Goal: Navigation & Orientation: Find specific page/section

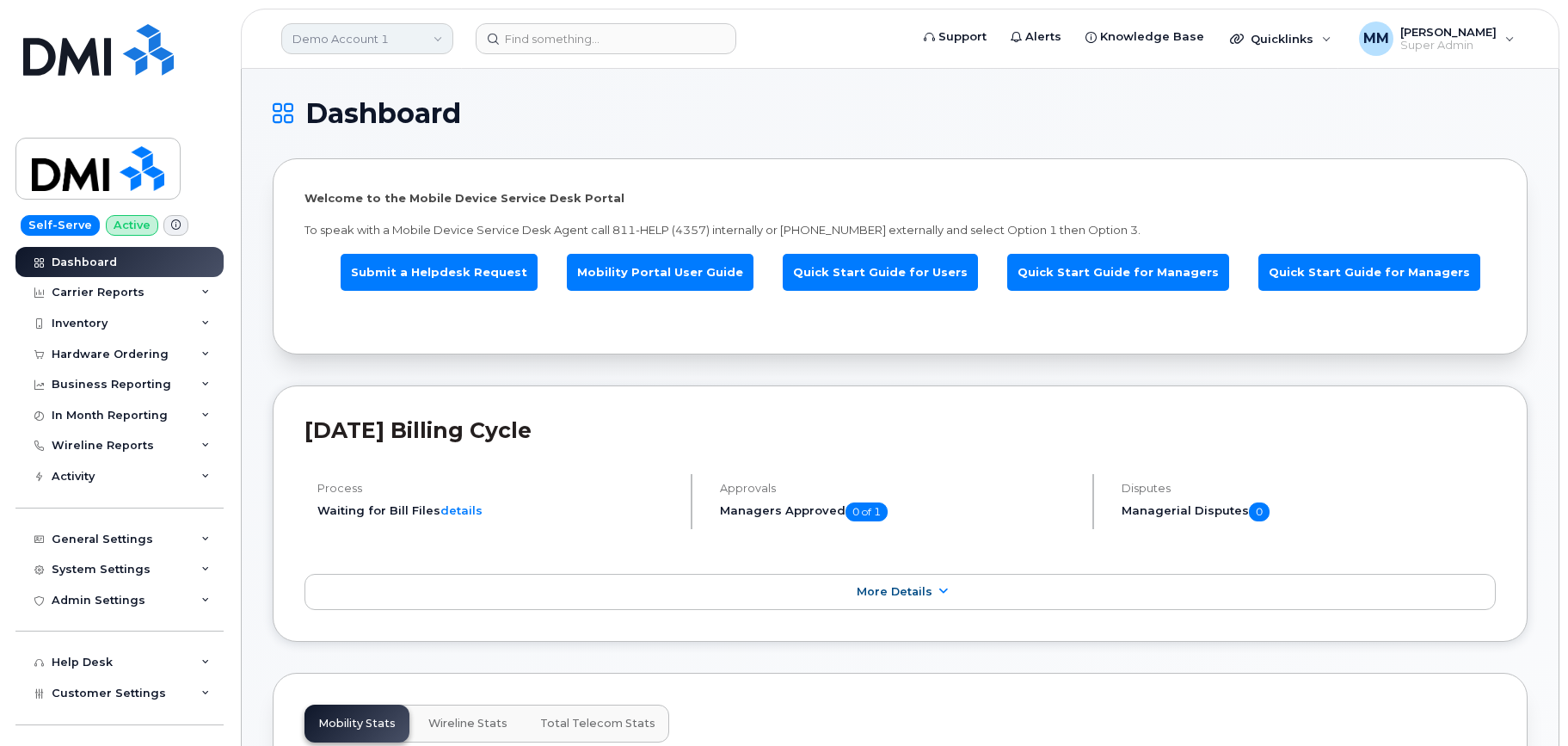
click at [356, 42] on link "Demo Account 1" at bounding box center [367, 38] width 172 height 31
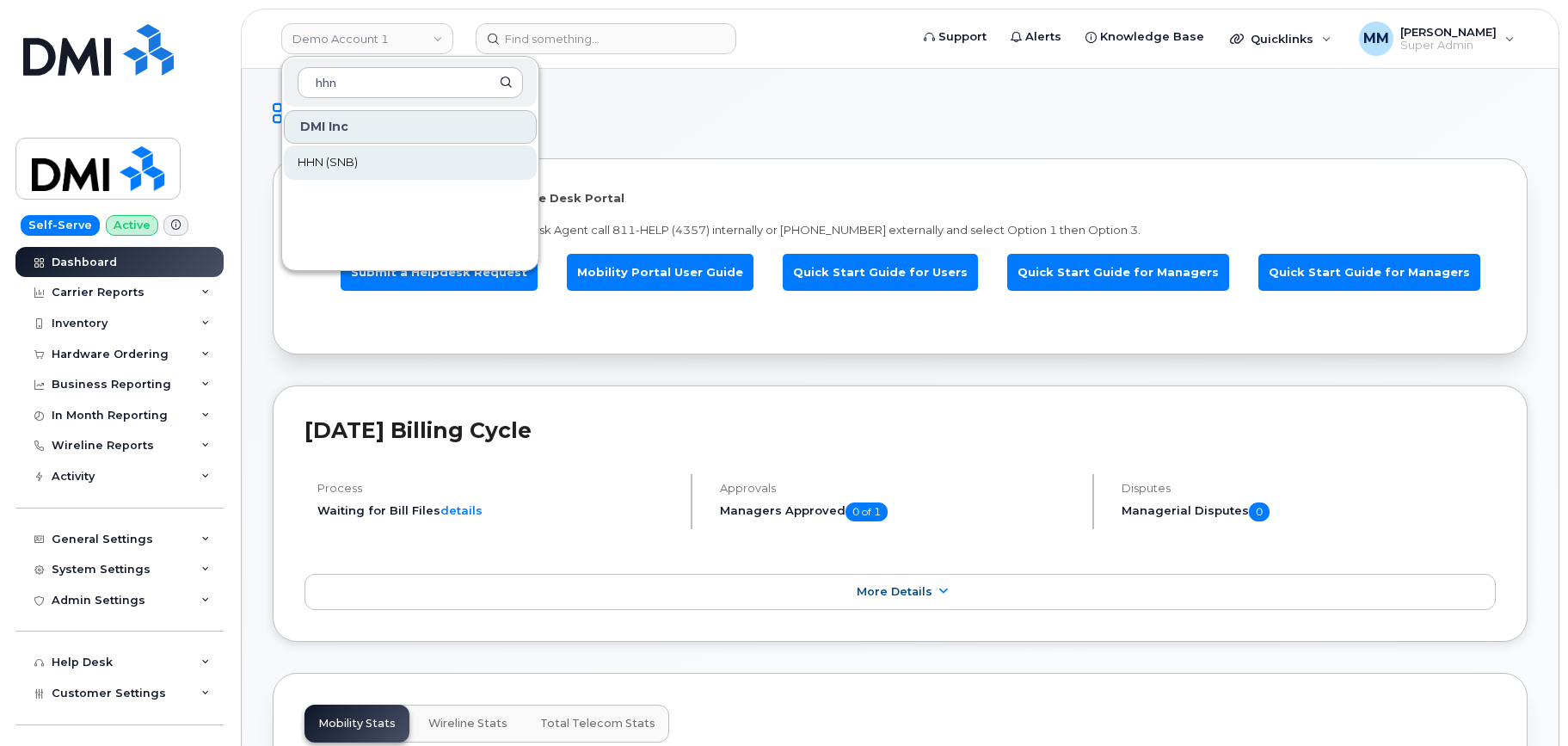
type input "hhn"
click at [335, 159] on span "HHN (SNB)" at bounding box center [328, 162] width 60 height 17
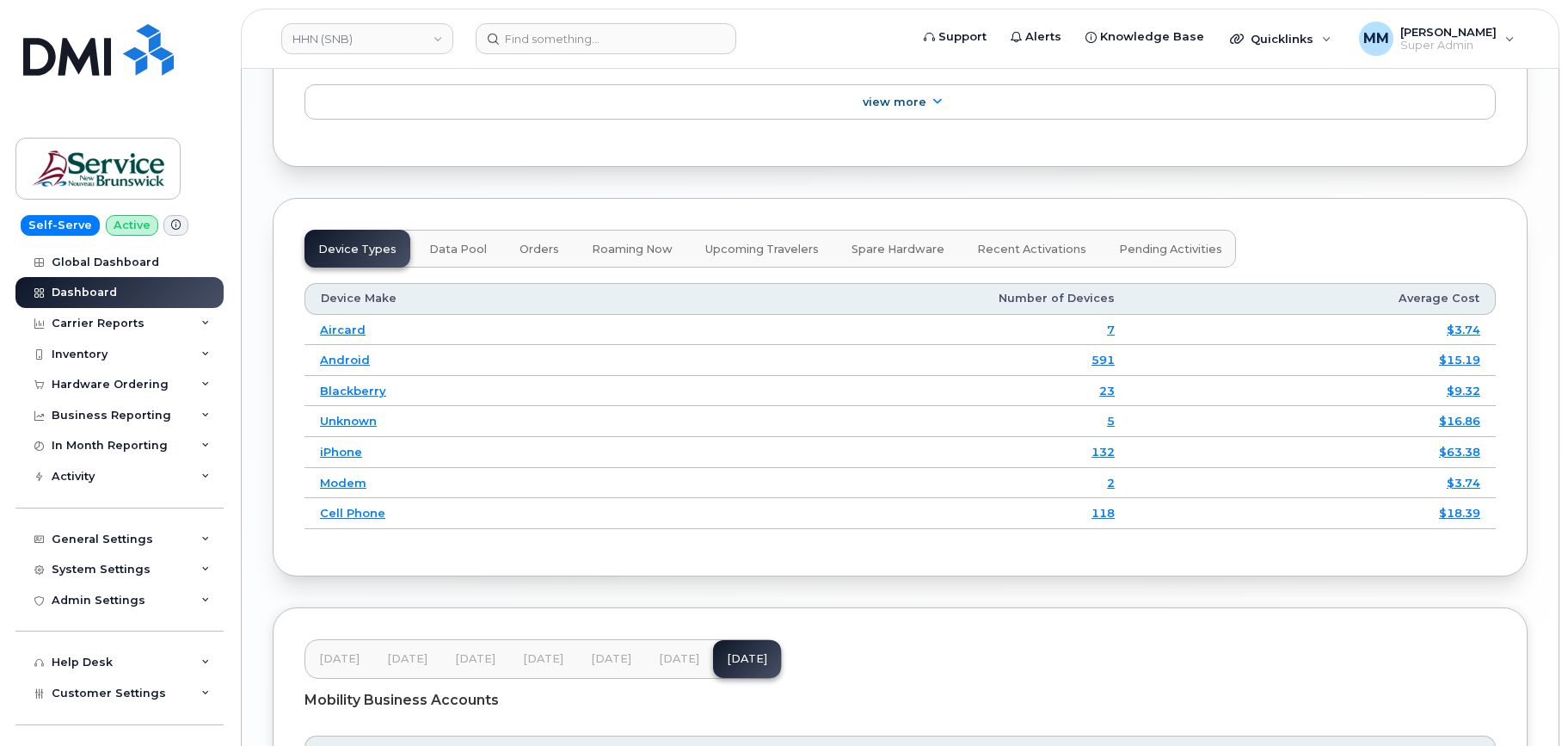
scroll to position [2256, 0]
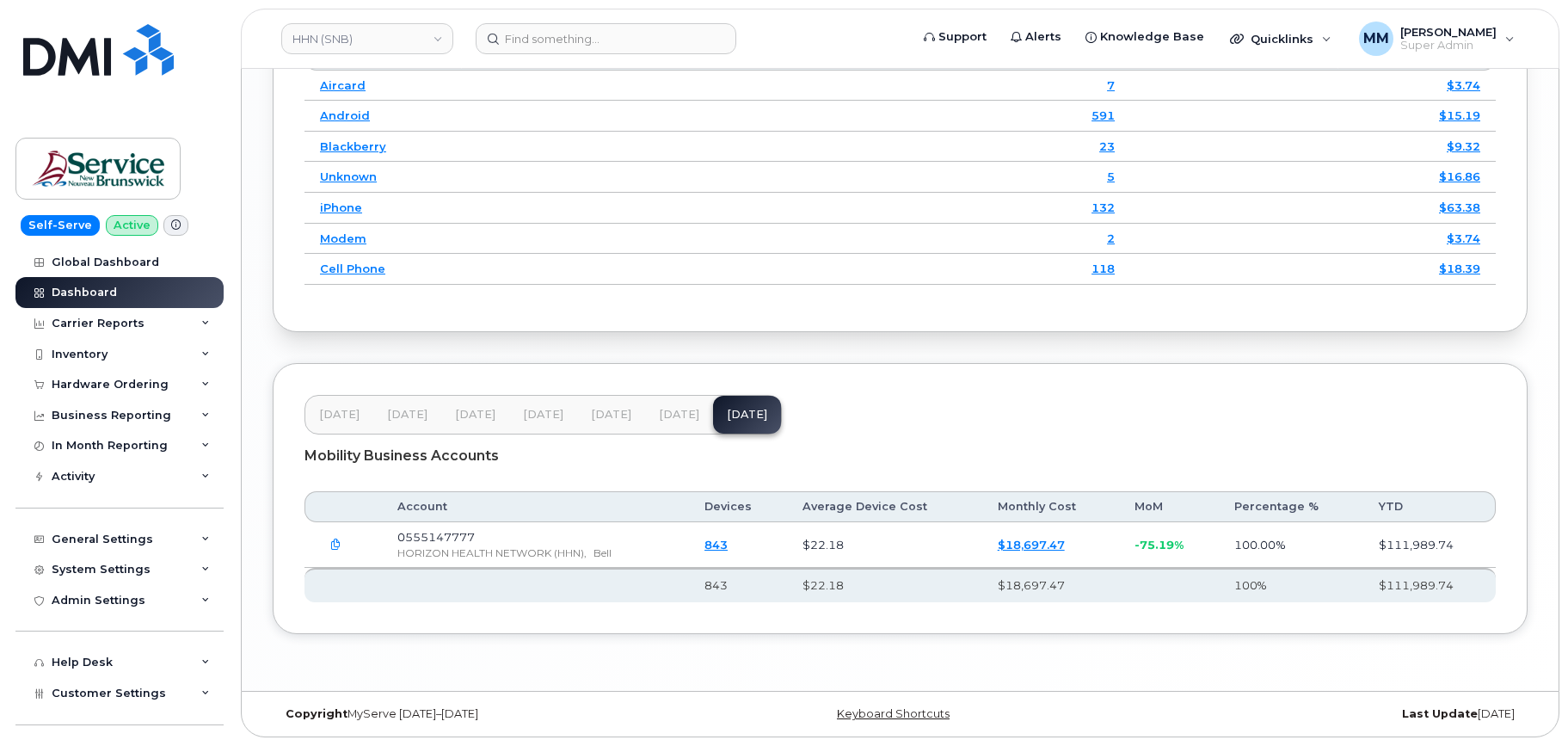
click at [669, 420] on span "[DATE]" at bounding box center [679, 414] width 40 height 14
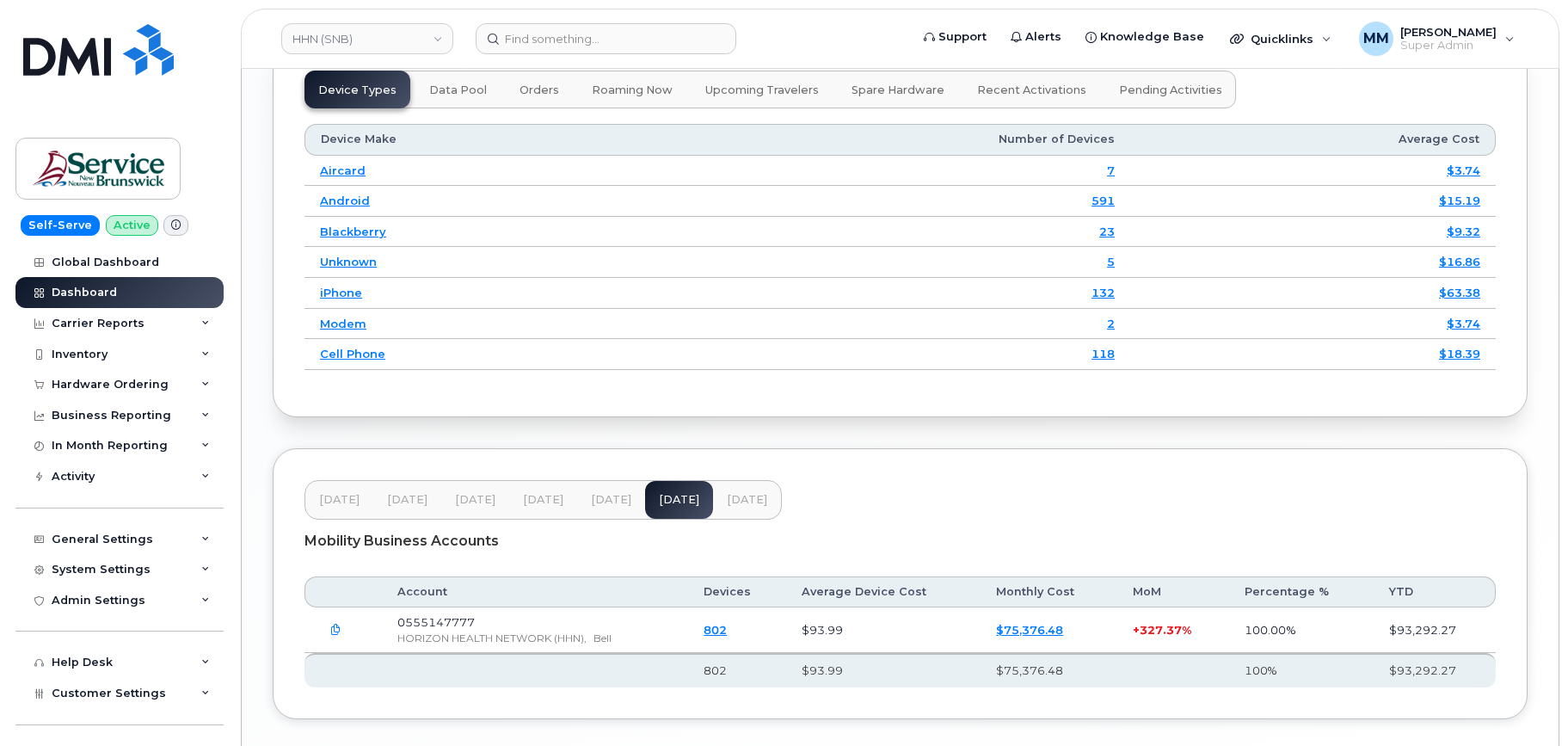
scroll to position [2171, 0]
click at [730, 504] on span "[DATE]" at bounding box center [747, 501] width 40 height 14
click at [119, 697] on span "Customer Settings" at bounding box center [109, 693] width 115 height 13
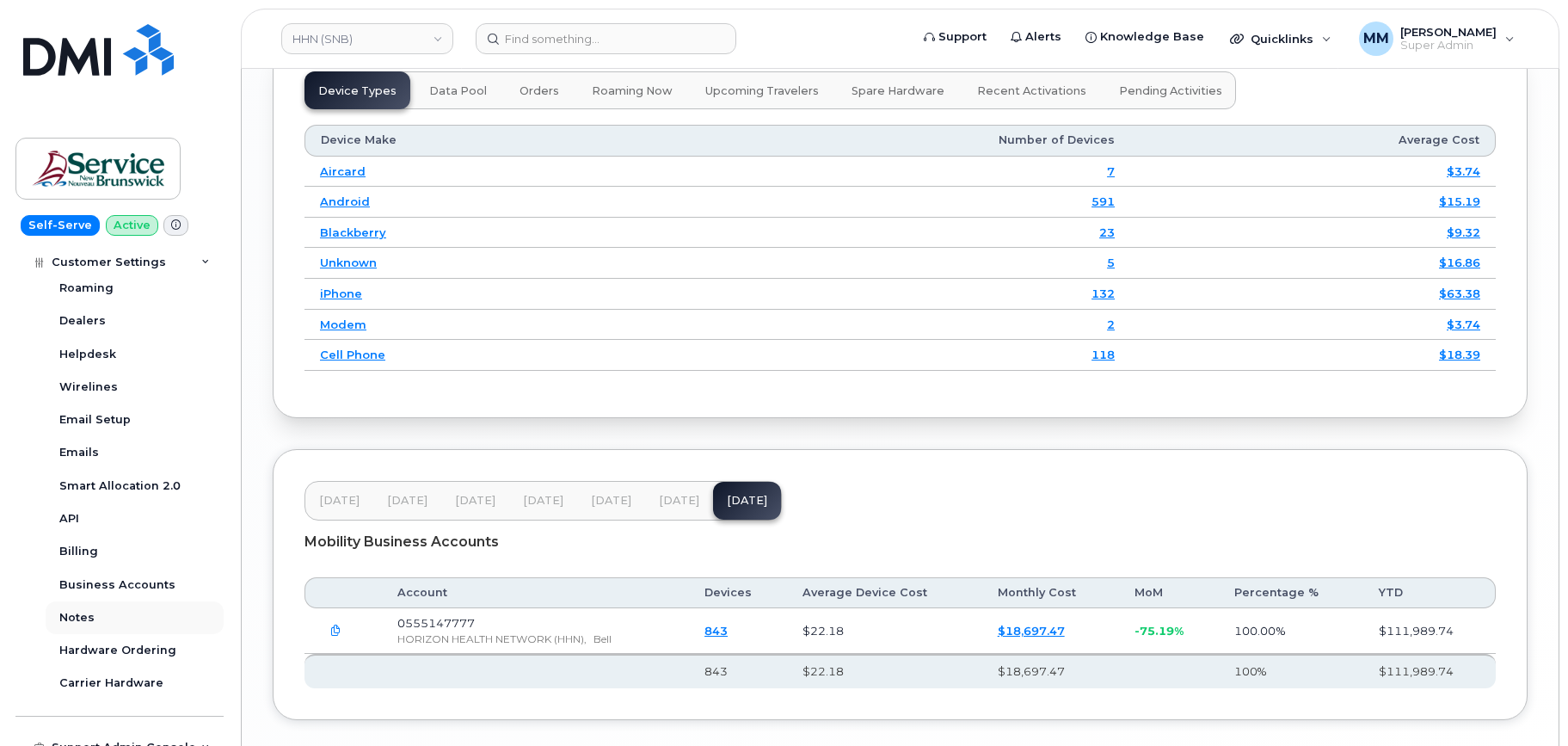
scroll to position [516, 0]
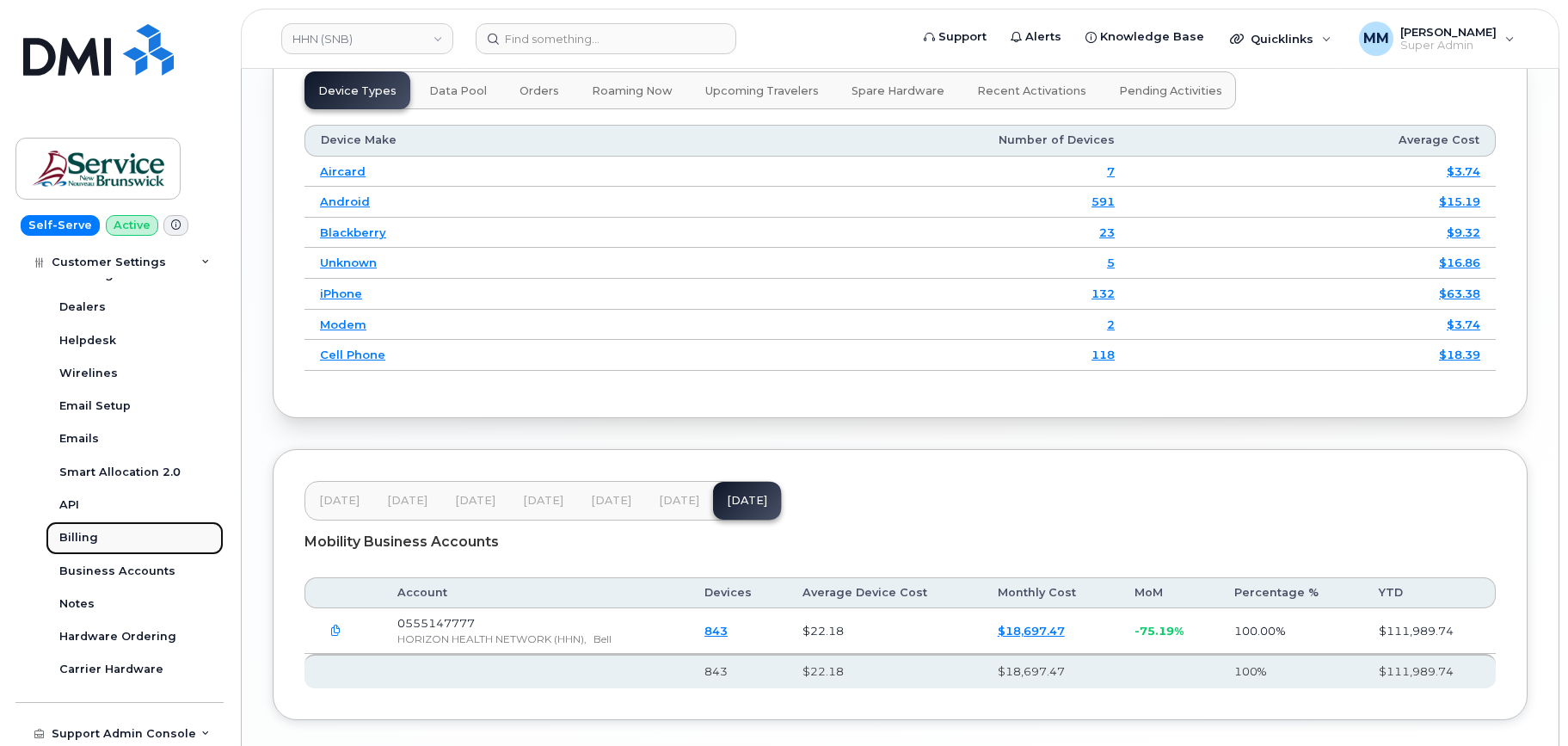
click at [84, 543] on div "Billing" at bounding box center [78, 537] width 38 height 16
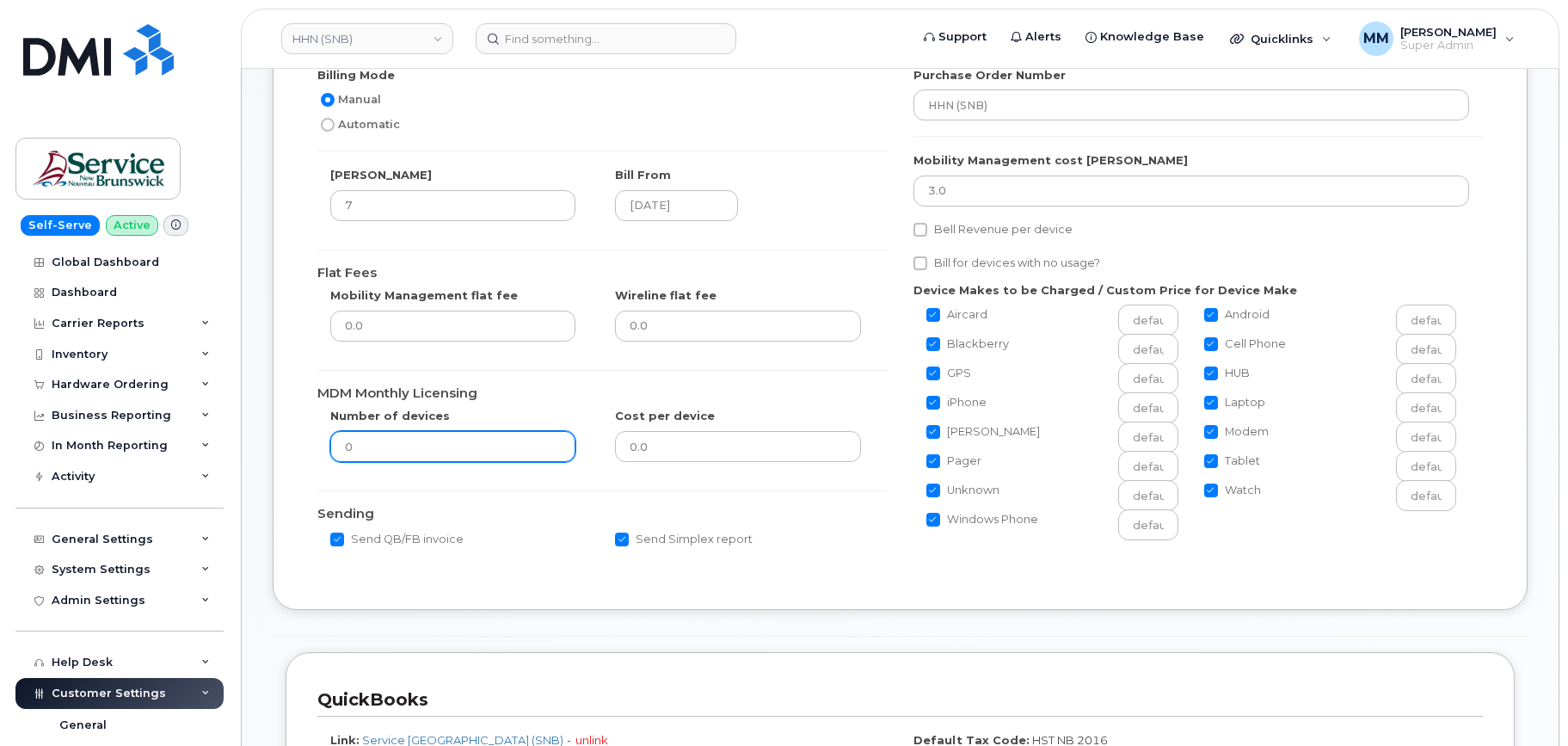
scroll to position [86, 0]
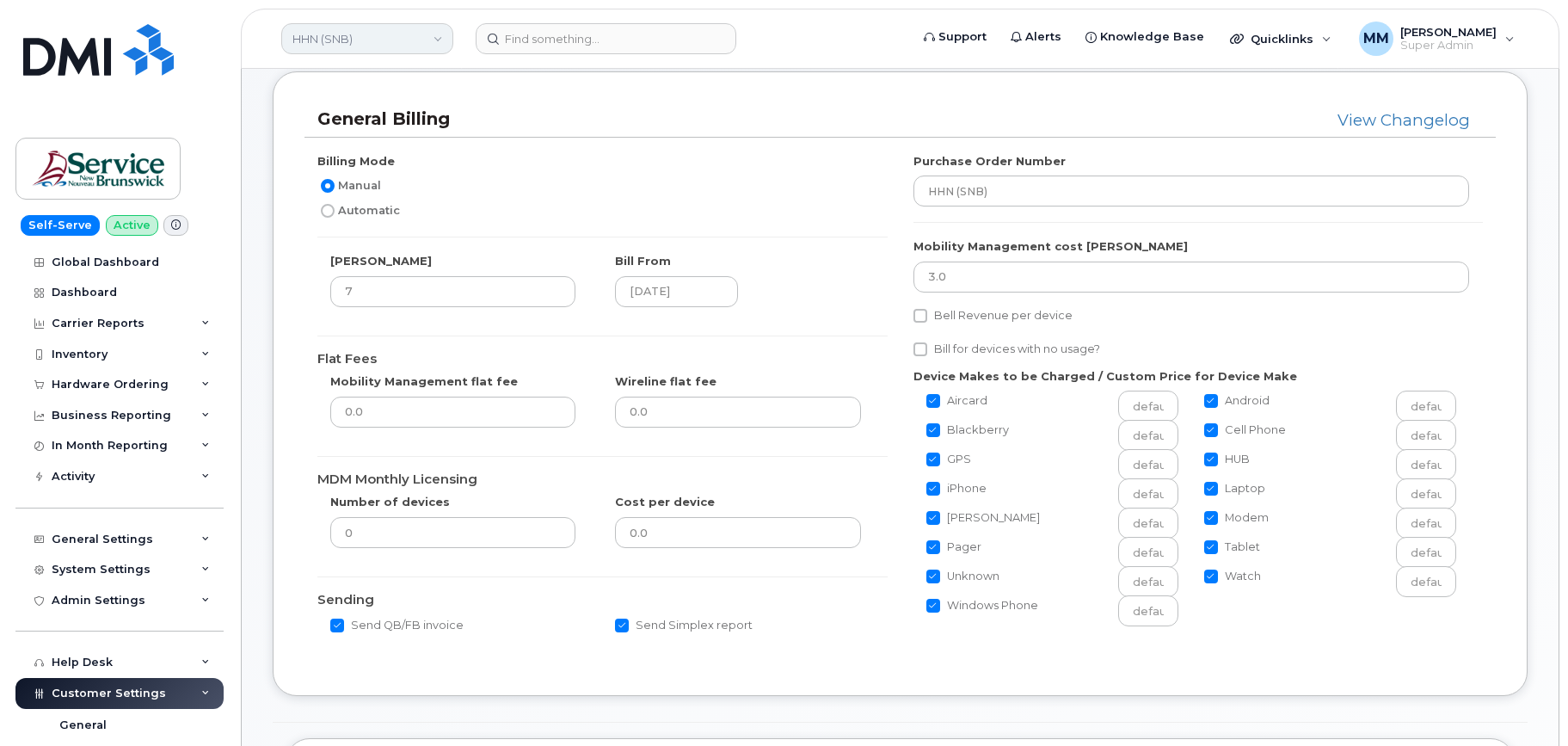
click at [385, 33] on link "HHN (SNB)" at bounding box center [367, 38] width 172 height 31
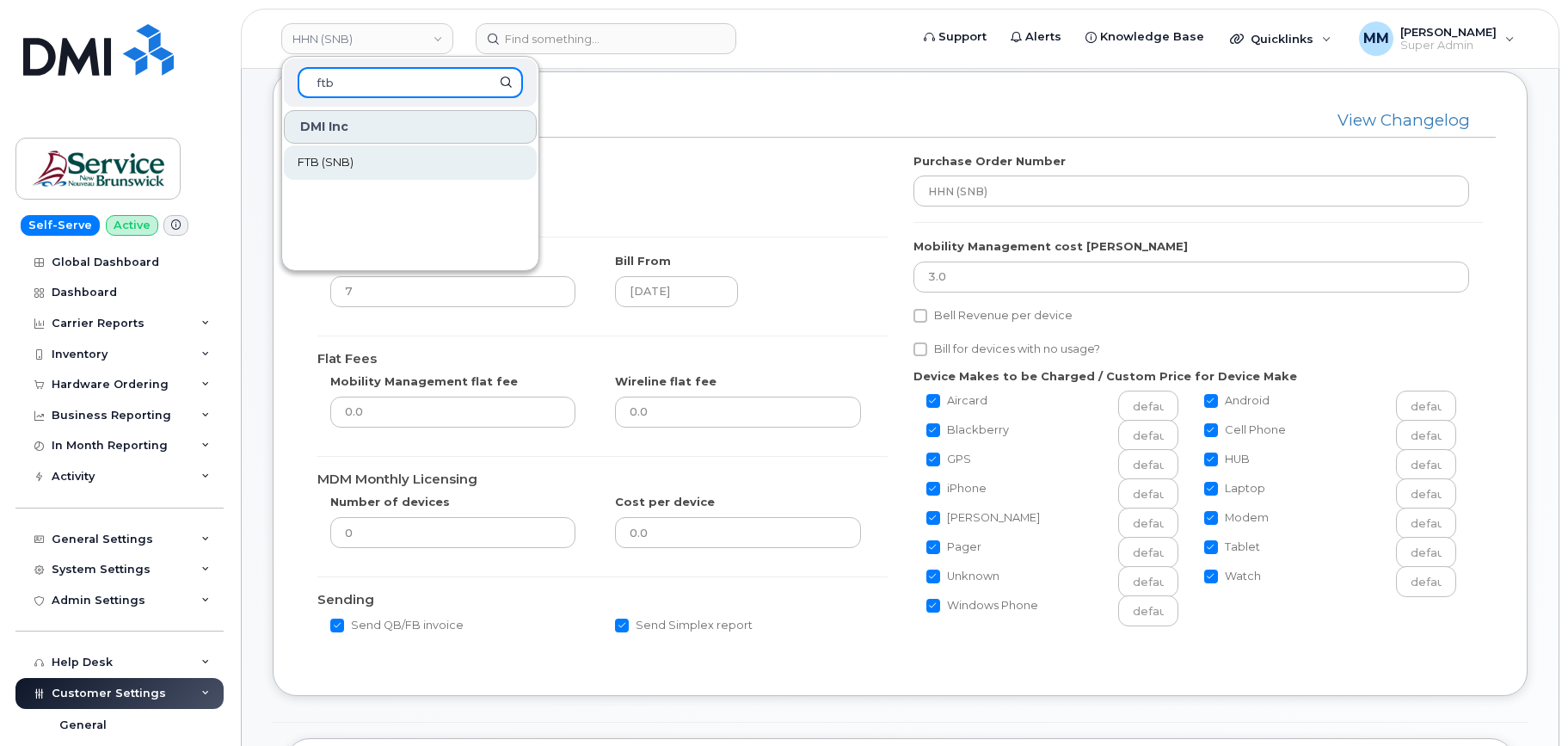
type input "ftb"
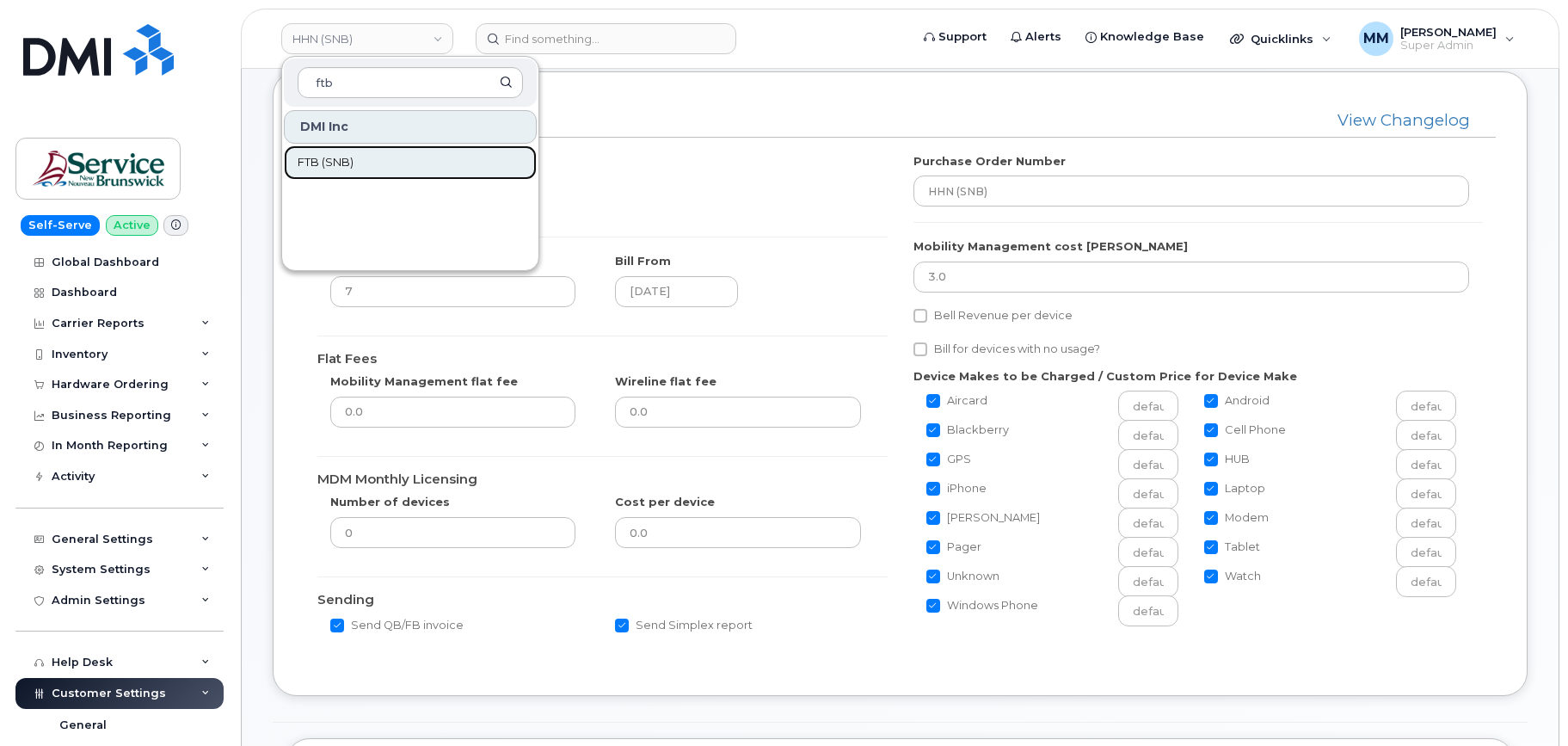
click at [332, 161] on span "FTB (SNB)" at bounding box center [325, 162] width 56 height 17
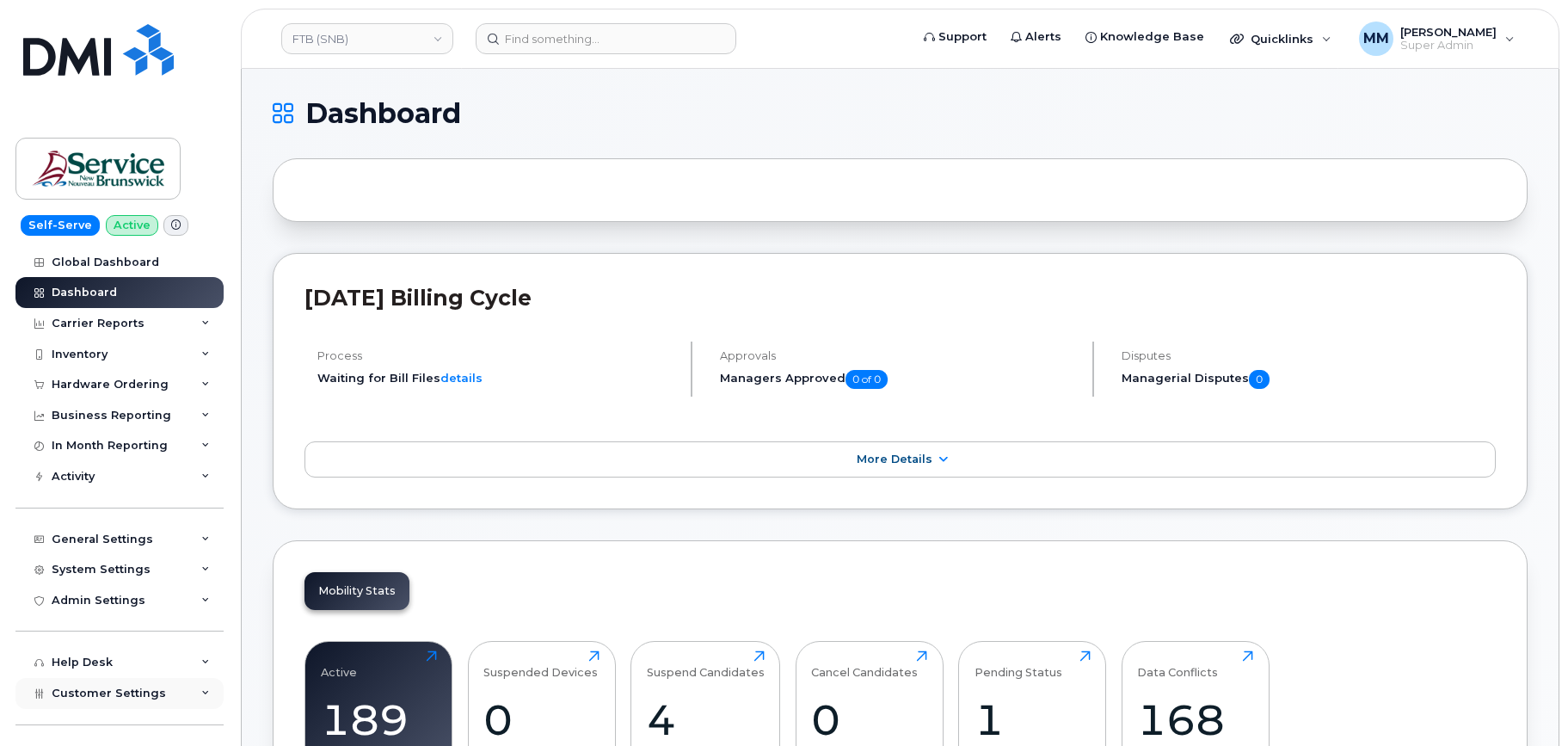
click at [144, 691] on span "Customer Settings" at bounding box center [109, 693] width 115 height 13
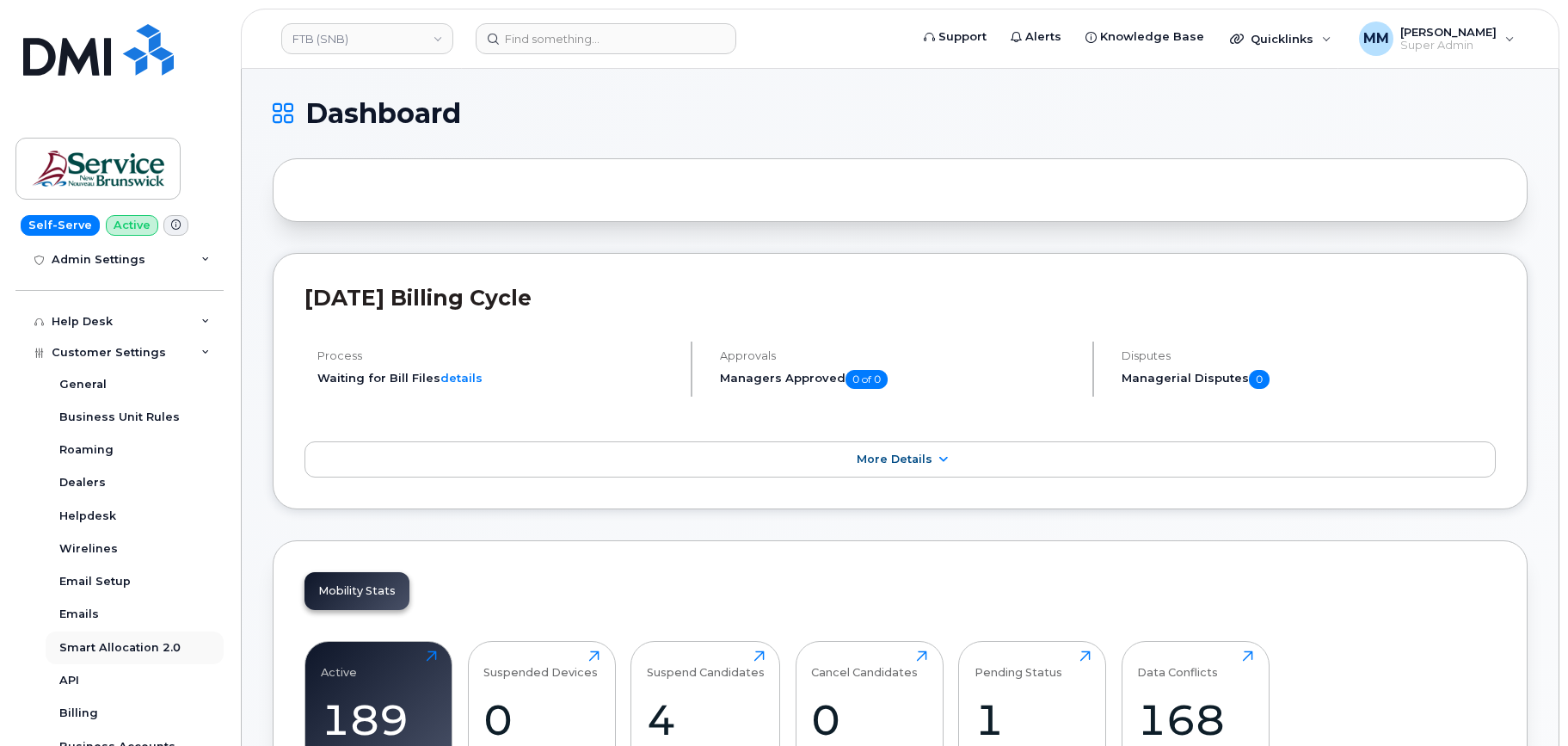
scroll to position [344, 0]
click at [90, 700] on link "Billing" at bounding box center [134, 710] width 178 height 33
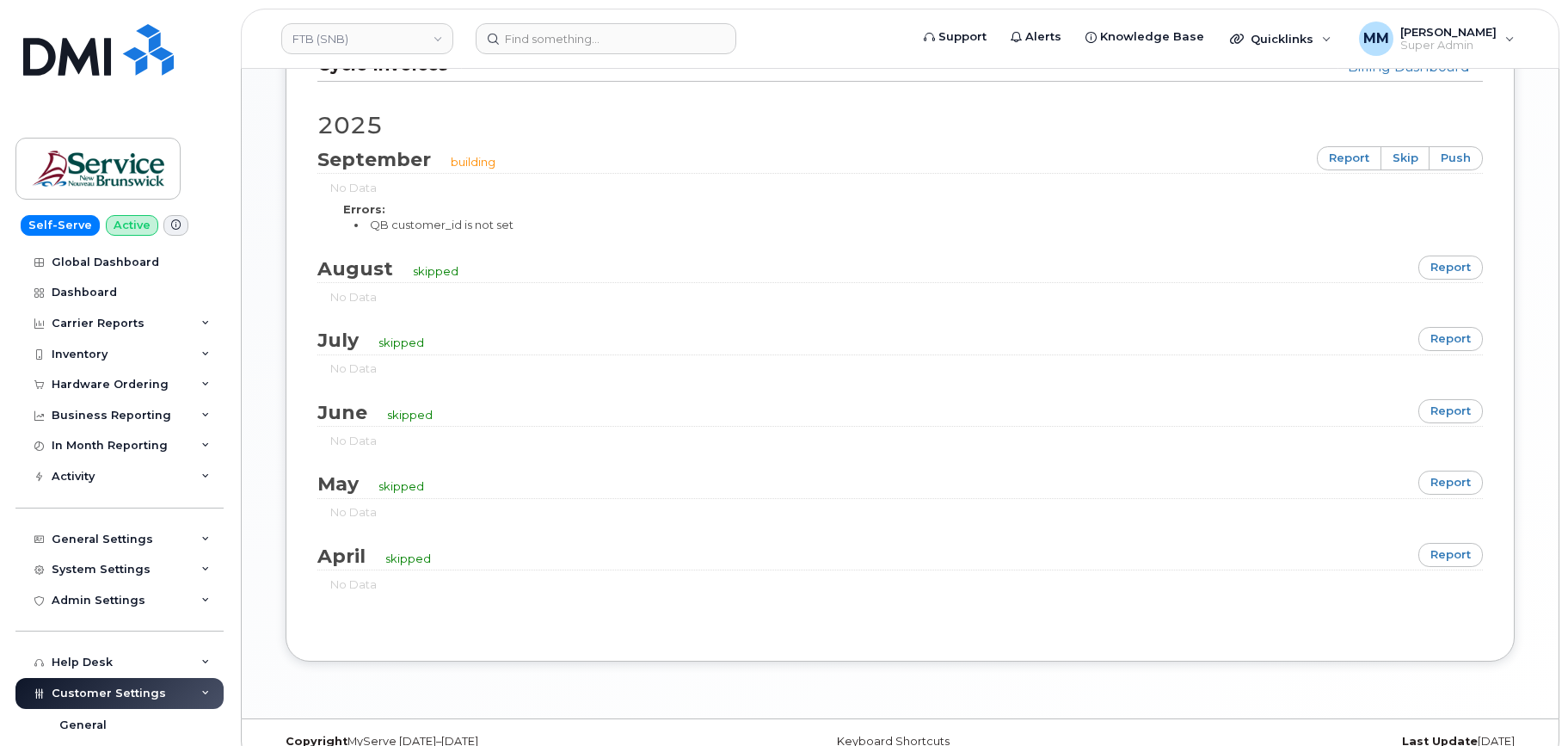
scroll to position [1120, 0]
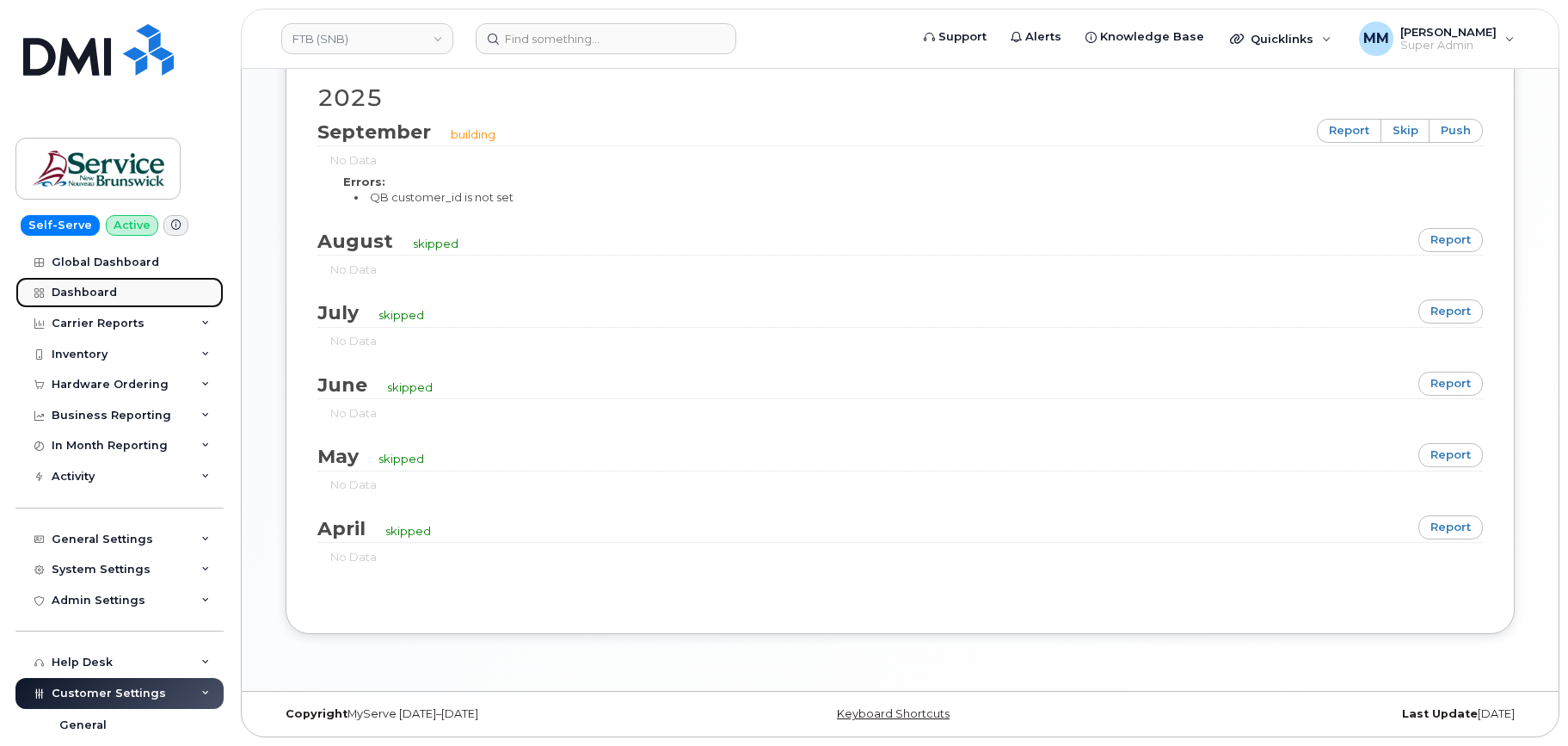
click at [92, 293] on div "Dashboard" at bounding box center [85, 292] width 66 height 14
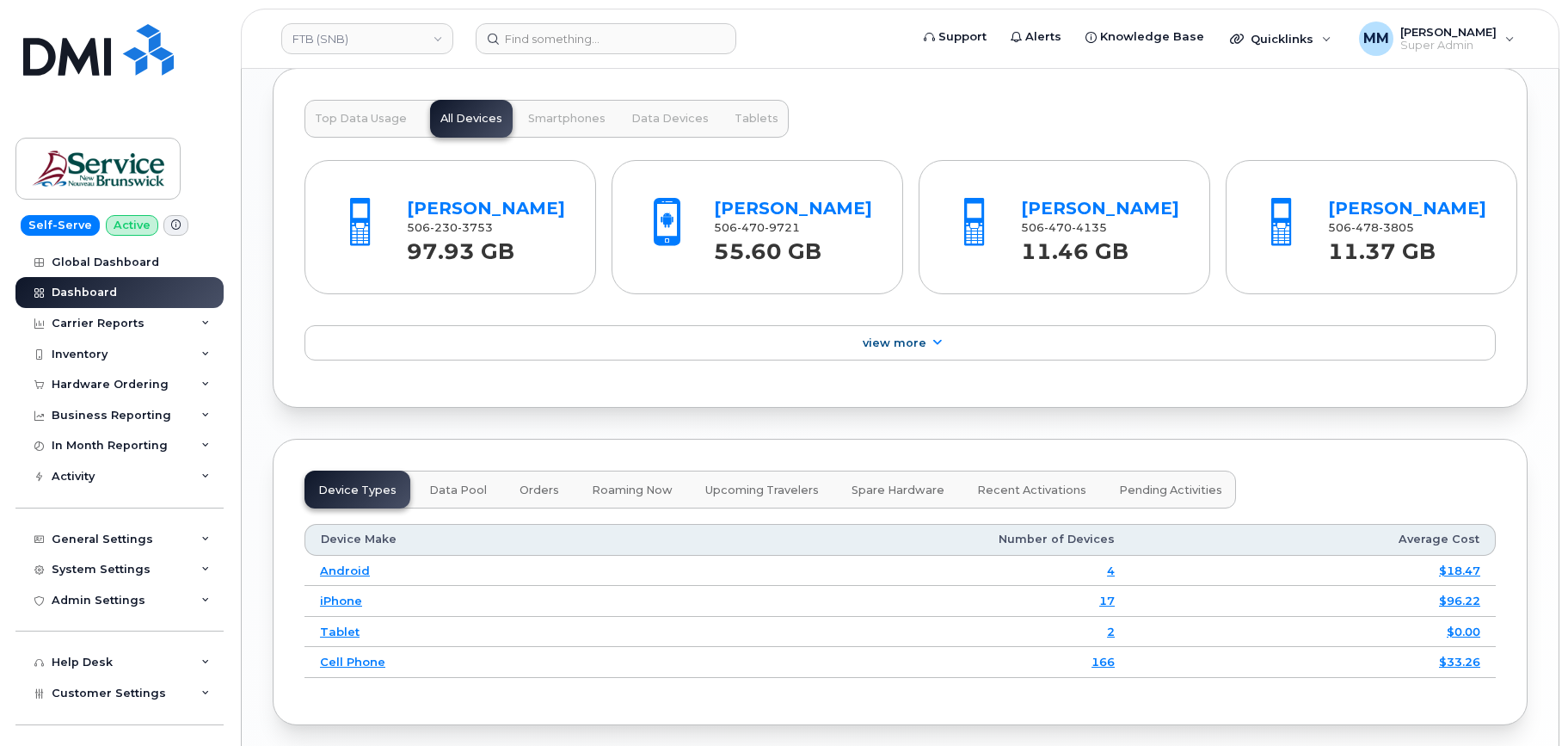
scroll to position [2165, 0]
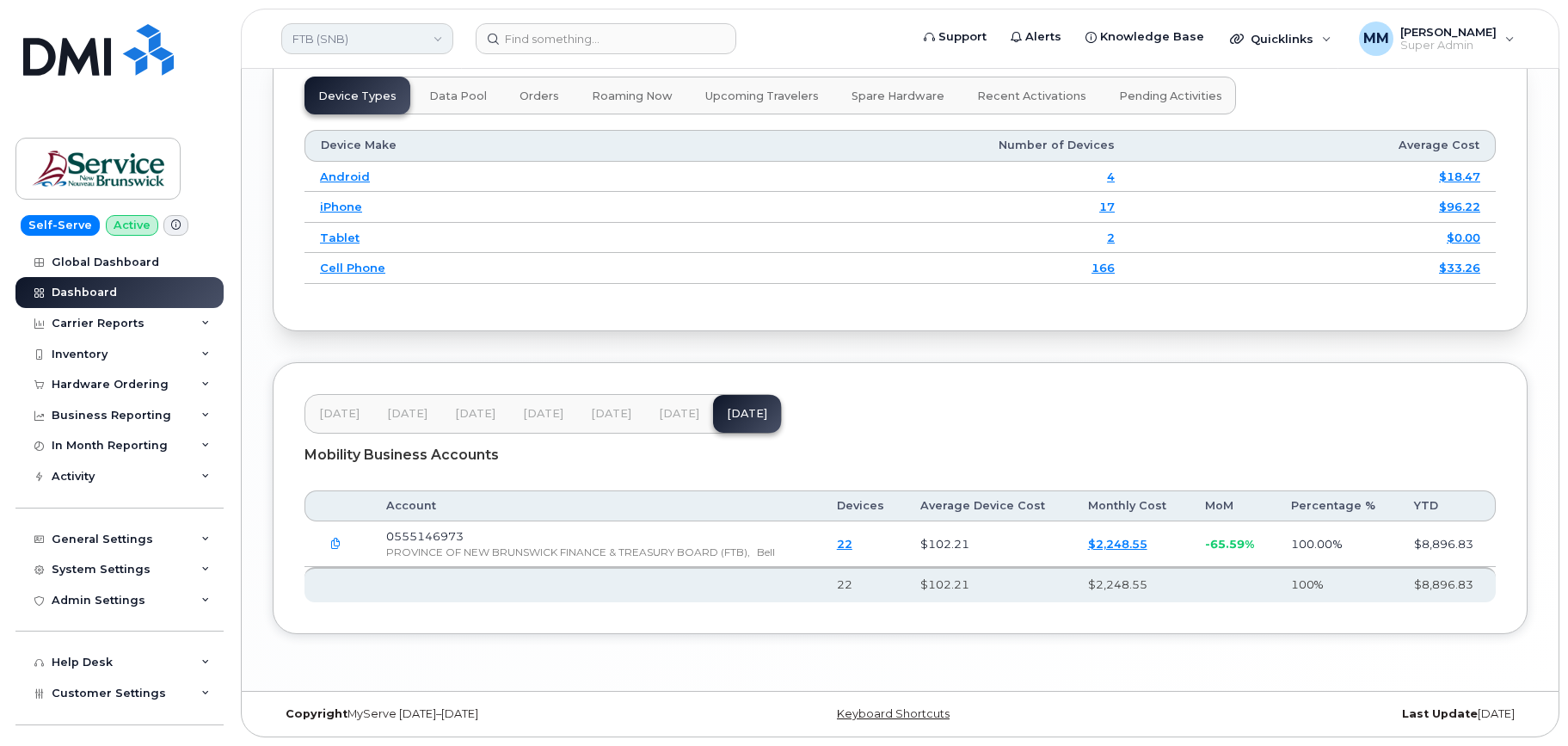
click at [367, 44] on link "FTB (SNB)" at bounding box center [367, 38] width 172 height 31
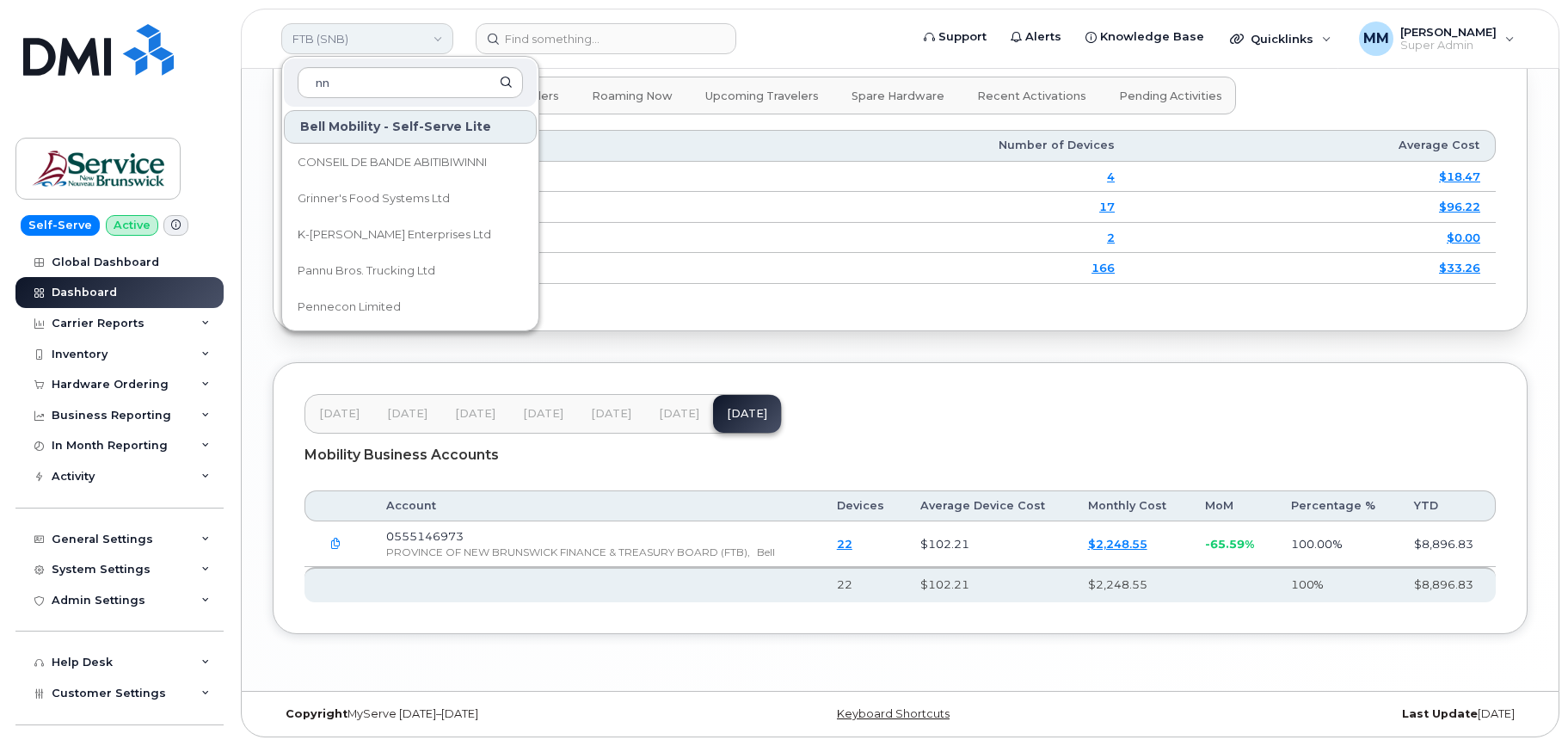
type input "n"
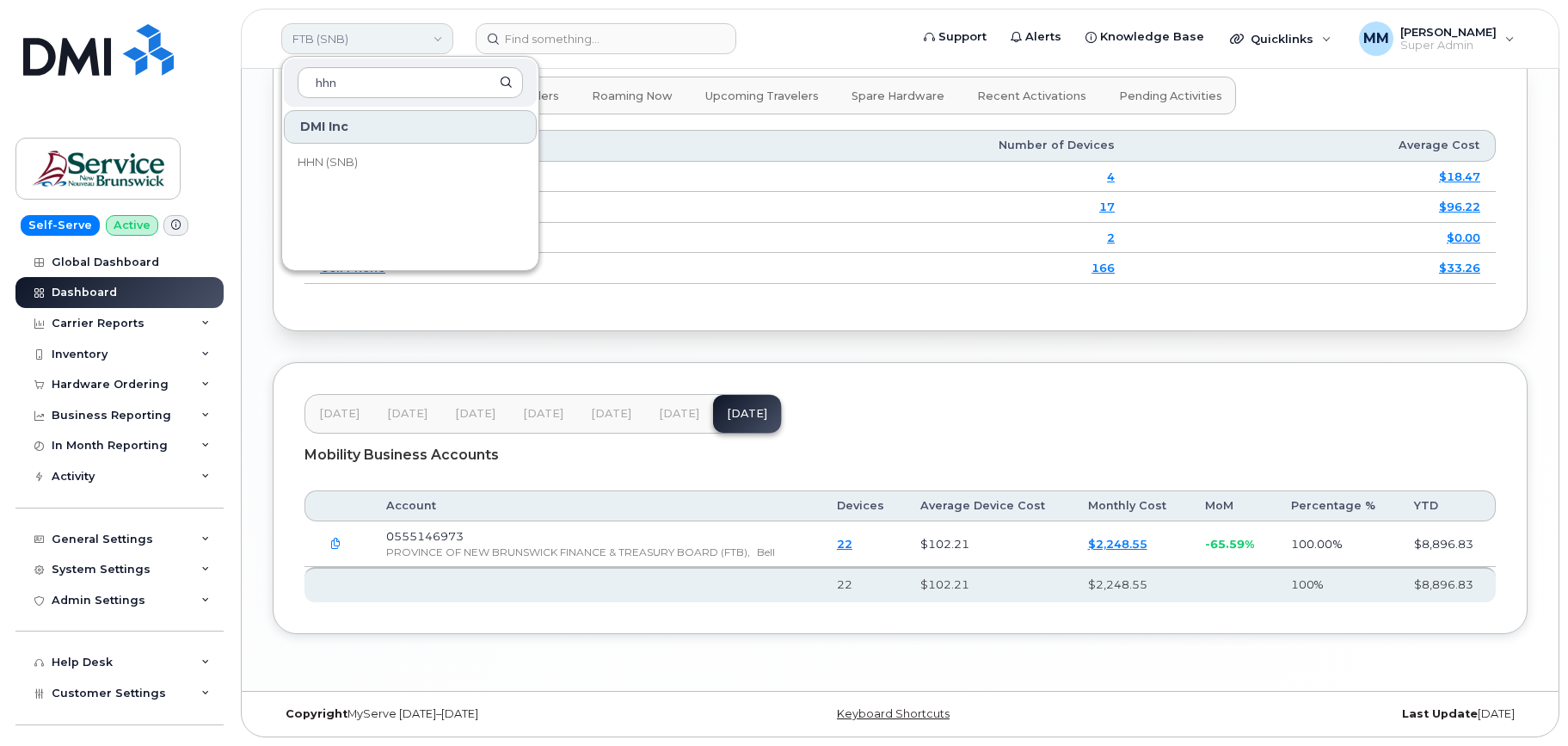
type input "hhn"
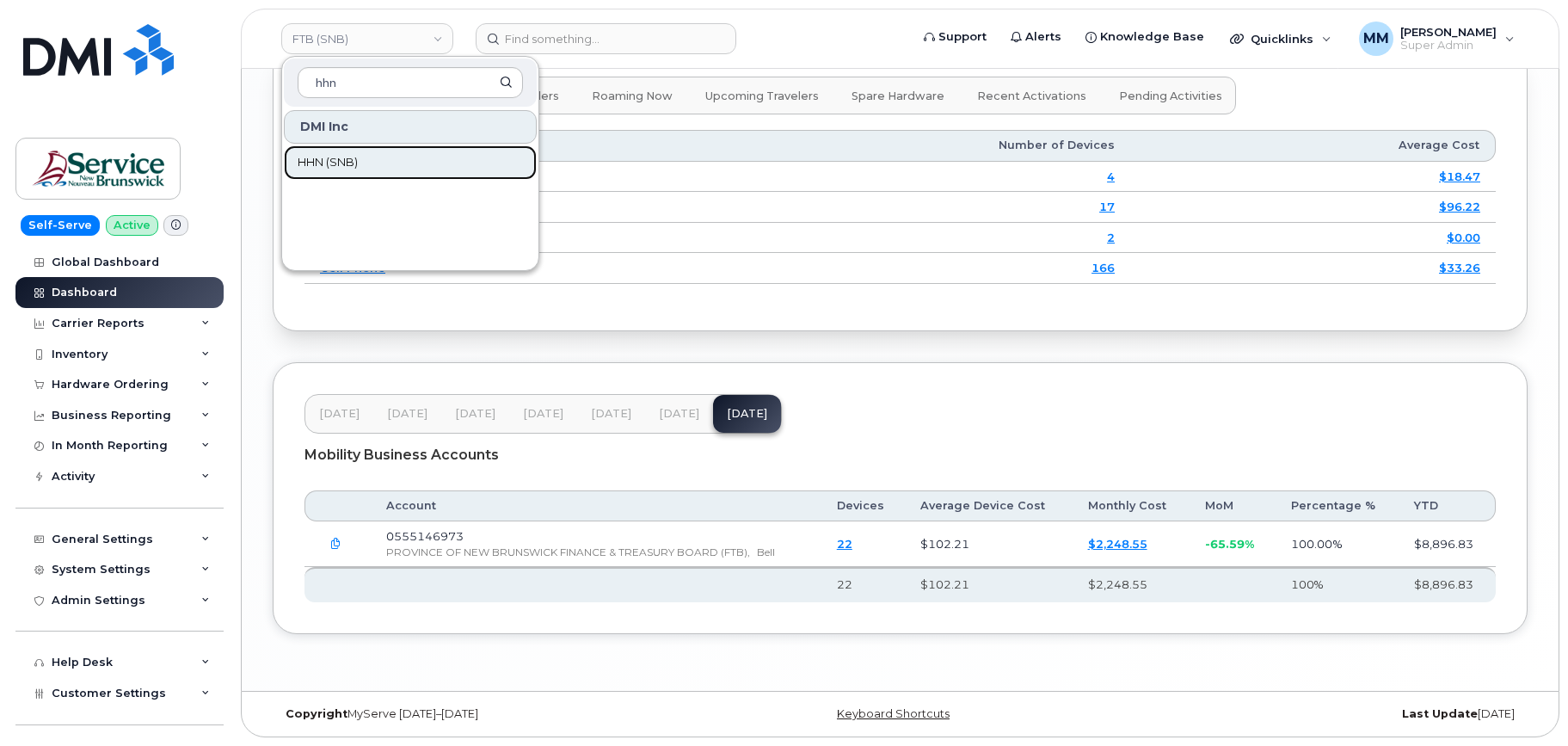
click at [412, 161] on link "HHN (SNB)" at bounding box center [409, 162] width 253 height 35
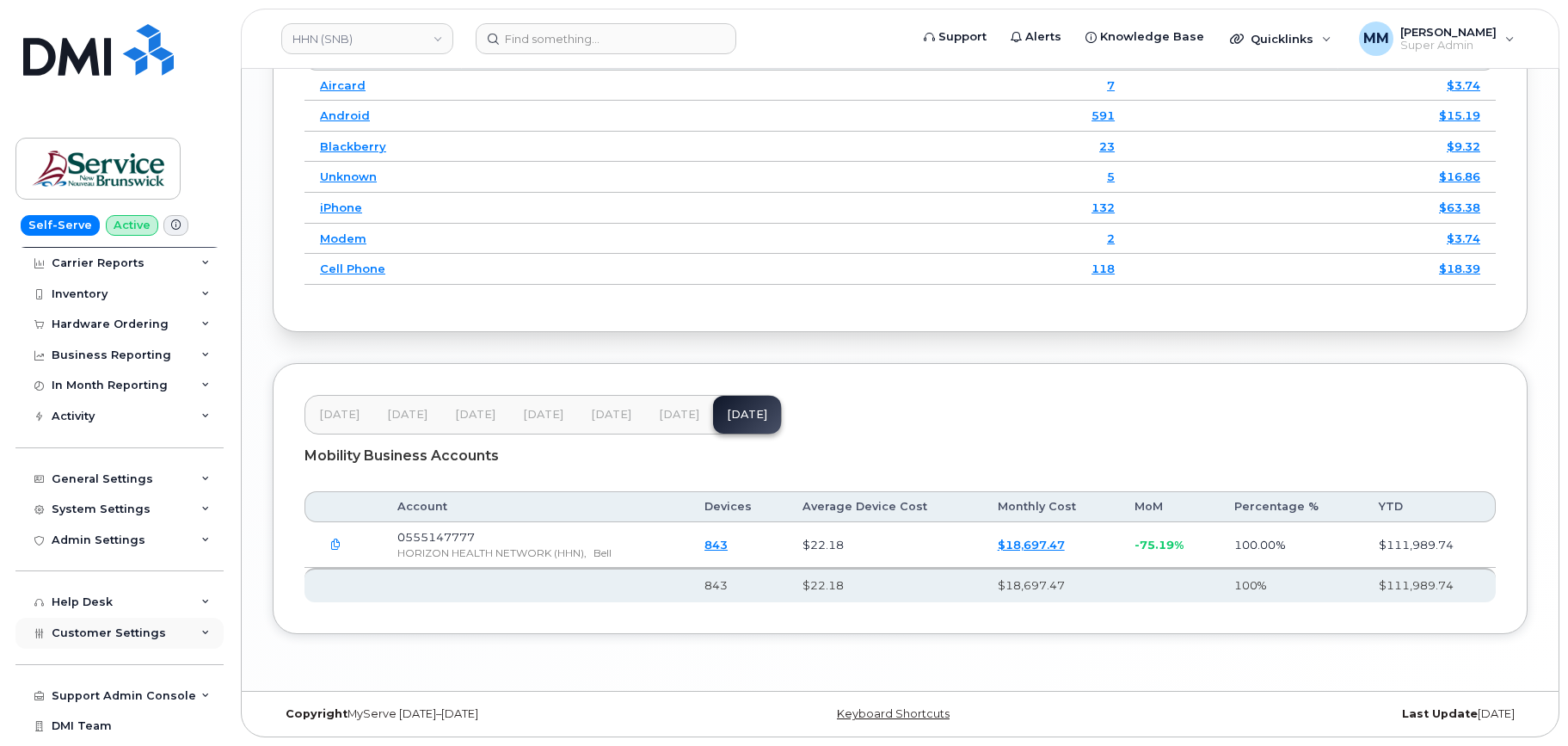
scroll to position [85, 0]
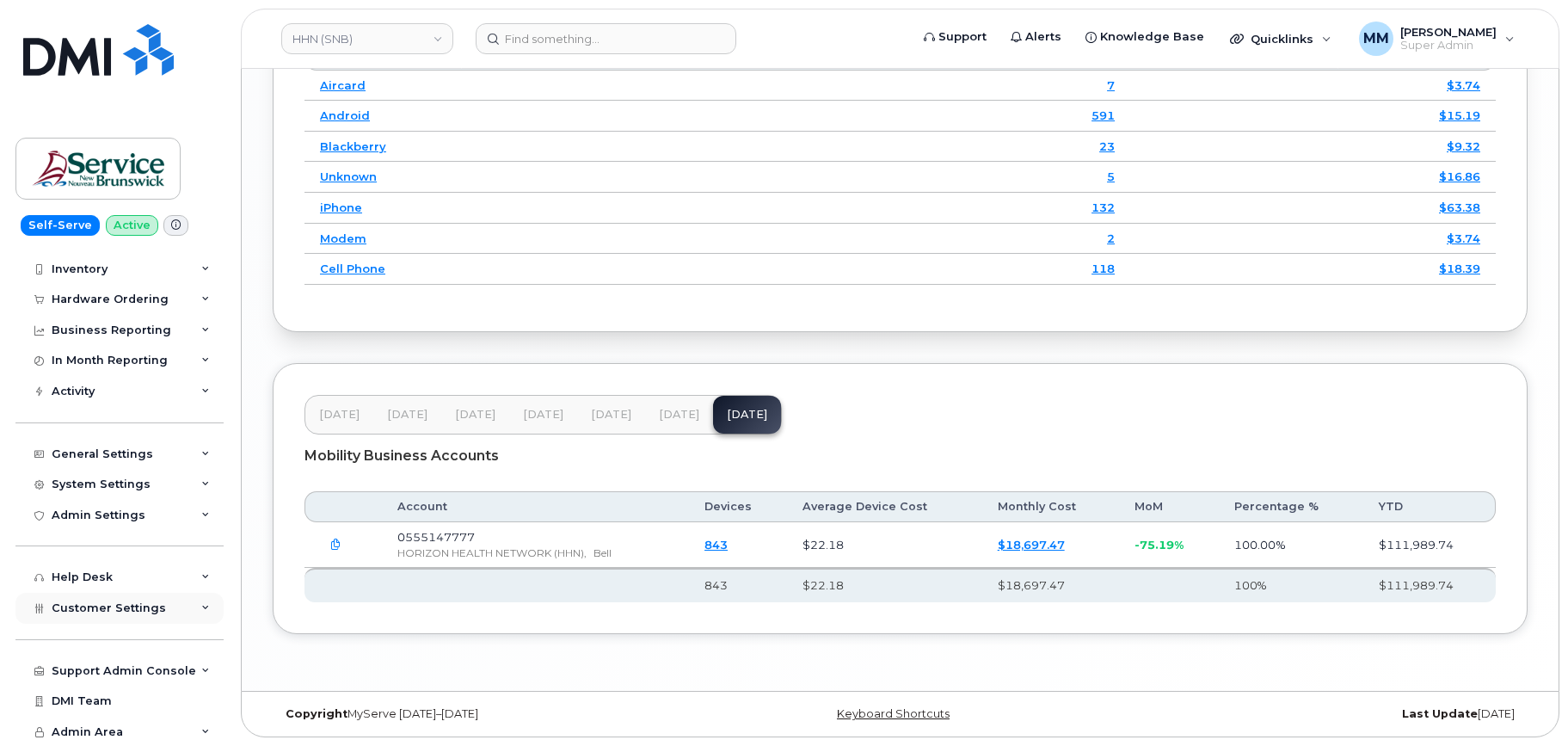
click at [100, 611] on span "Customer Settings" at bounding box center [109, 608] width 115 height 13
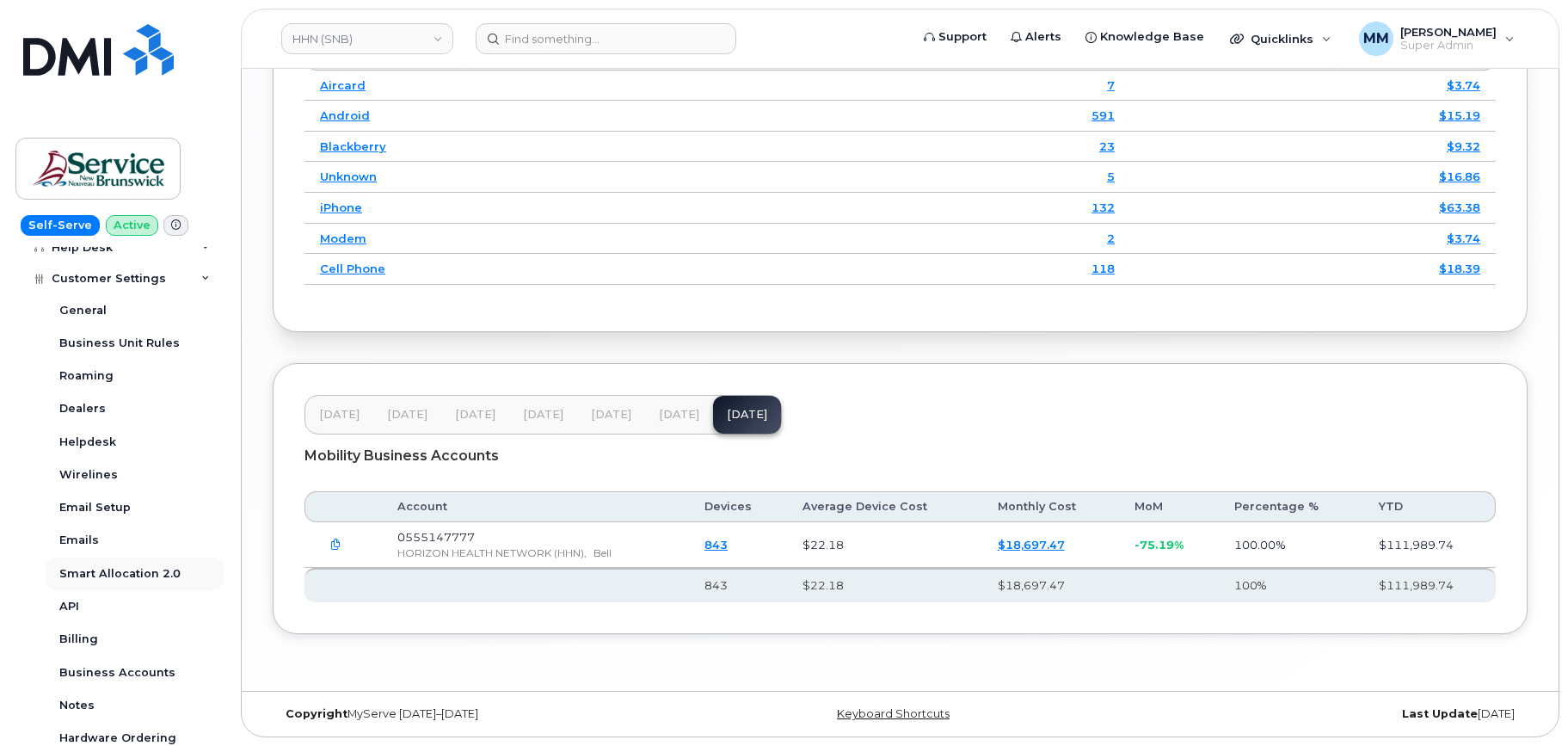
scroll to position [430, 0]
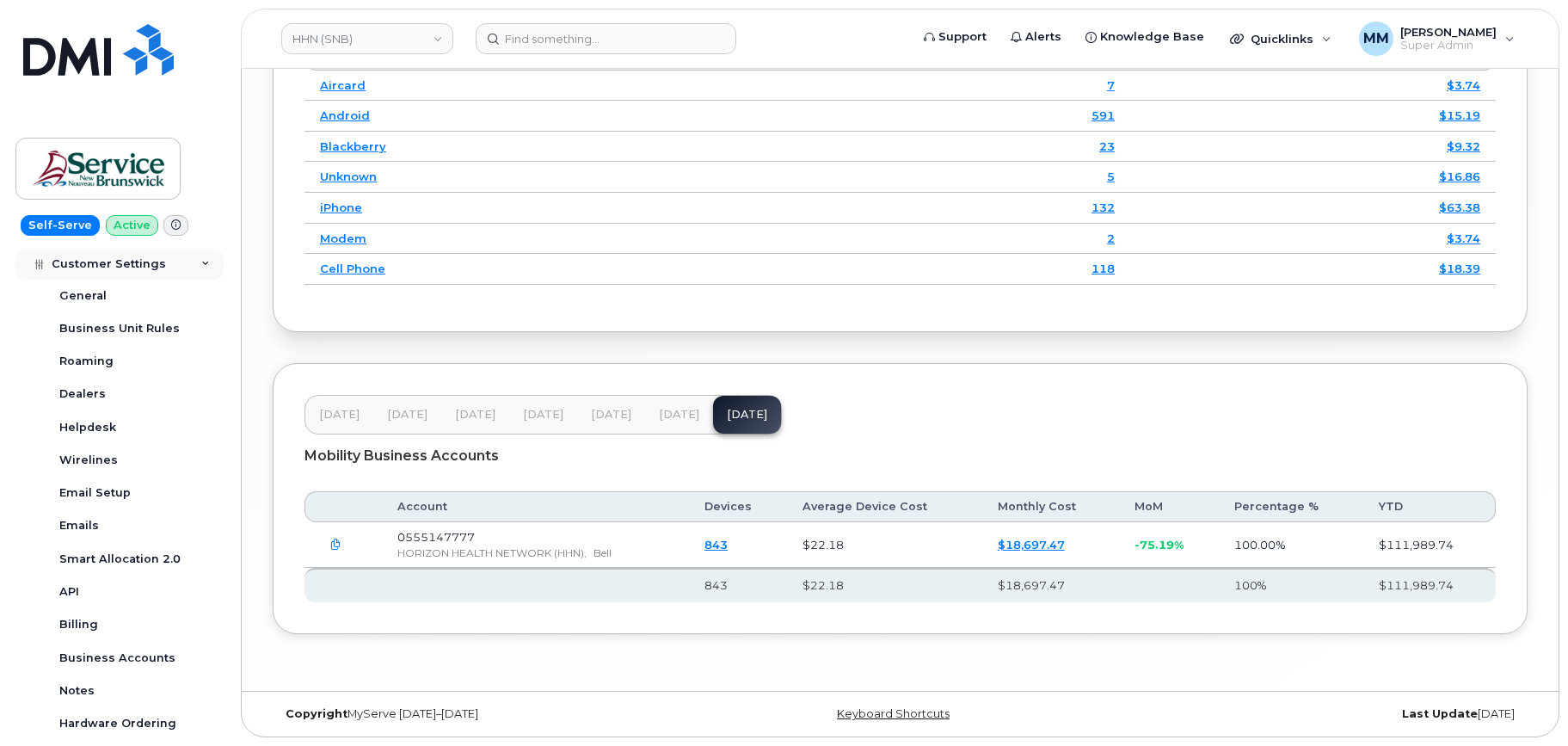
click at [167, 273] on div "Customer Settings" at bounding box center [119, 264] width 208 height 31
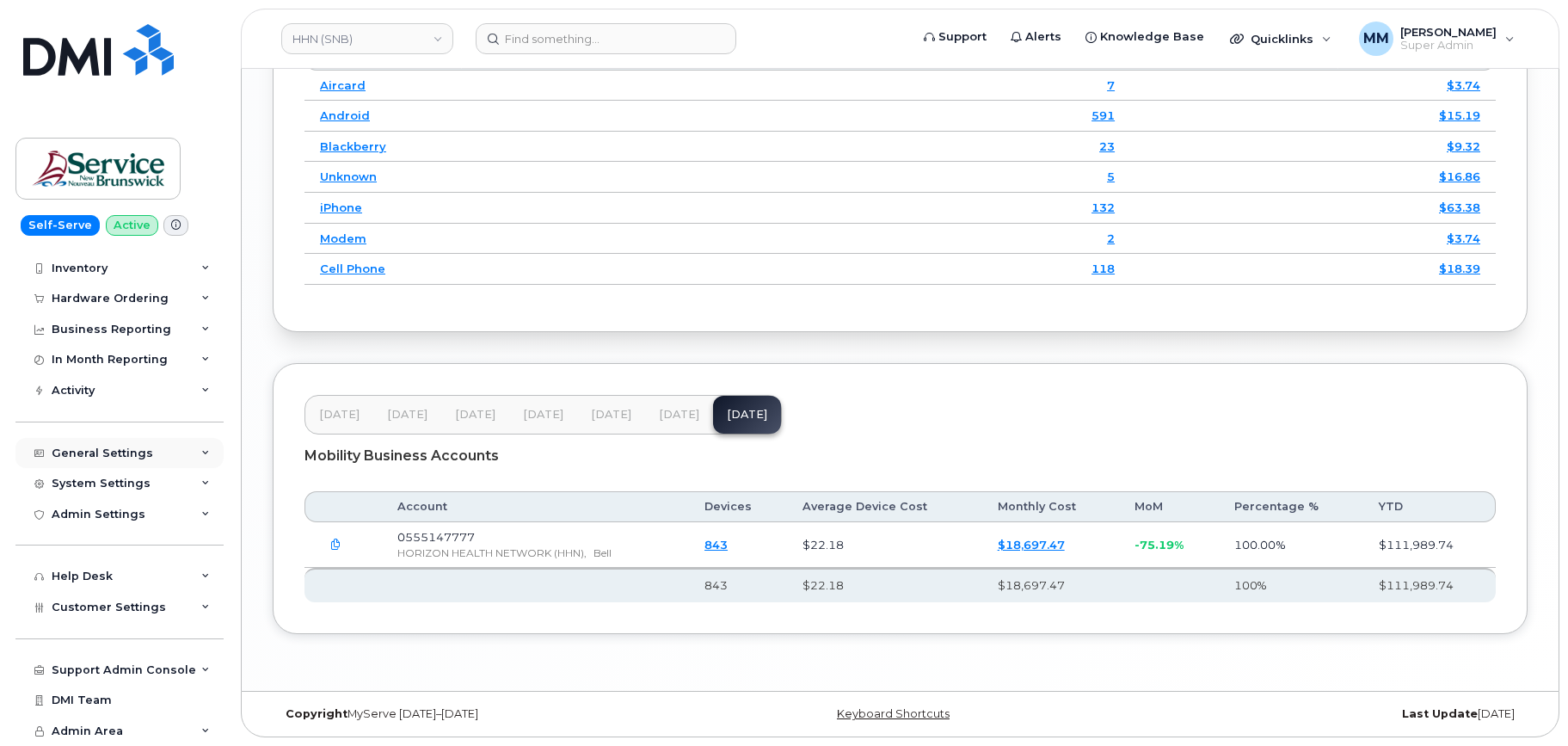
click at [145, 456] on div "General Settings" at bounding box center [102, 453] width 101 height 14
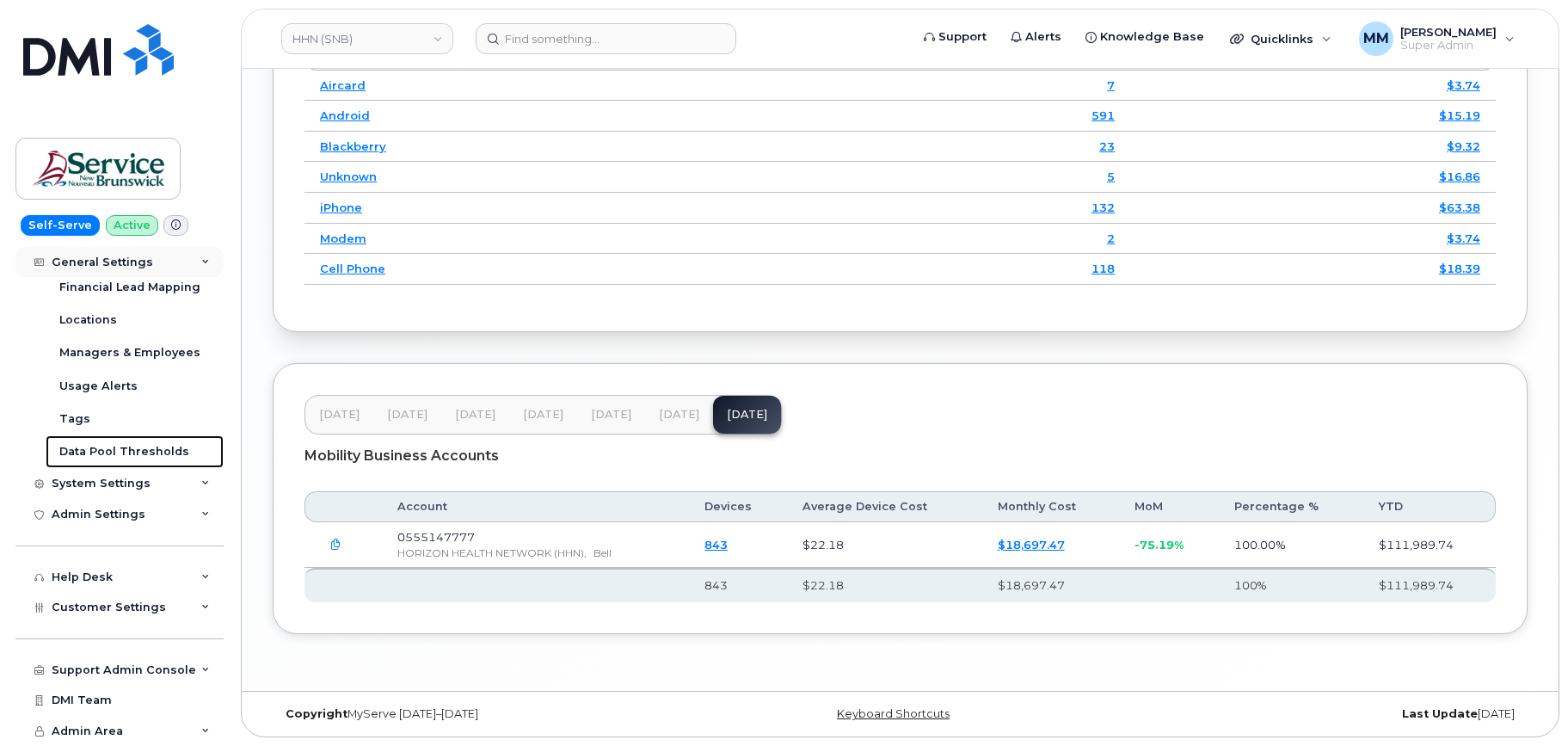
click at [145, 456] on div "Data Pool Thresholds" at bounding box center [124, 451] width 130 height 16
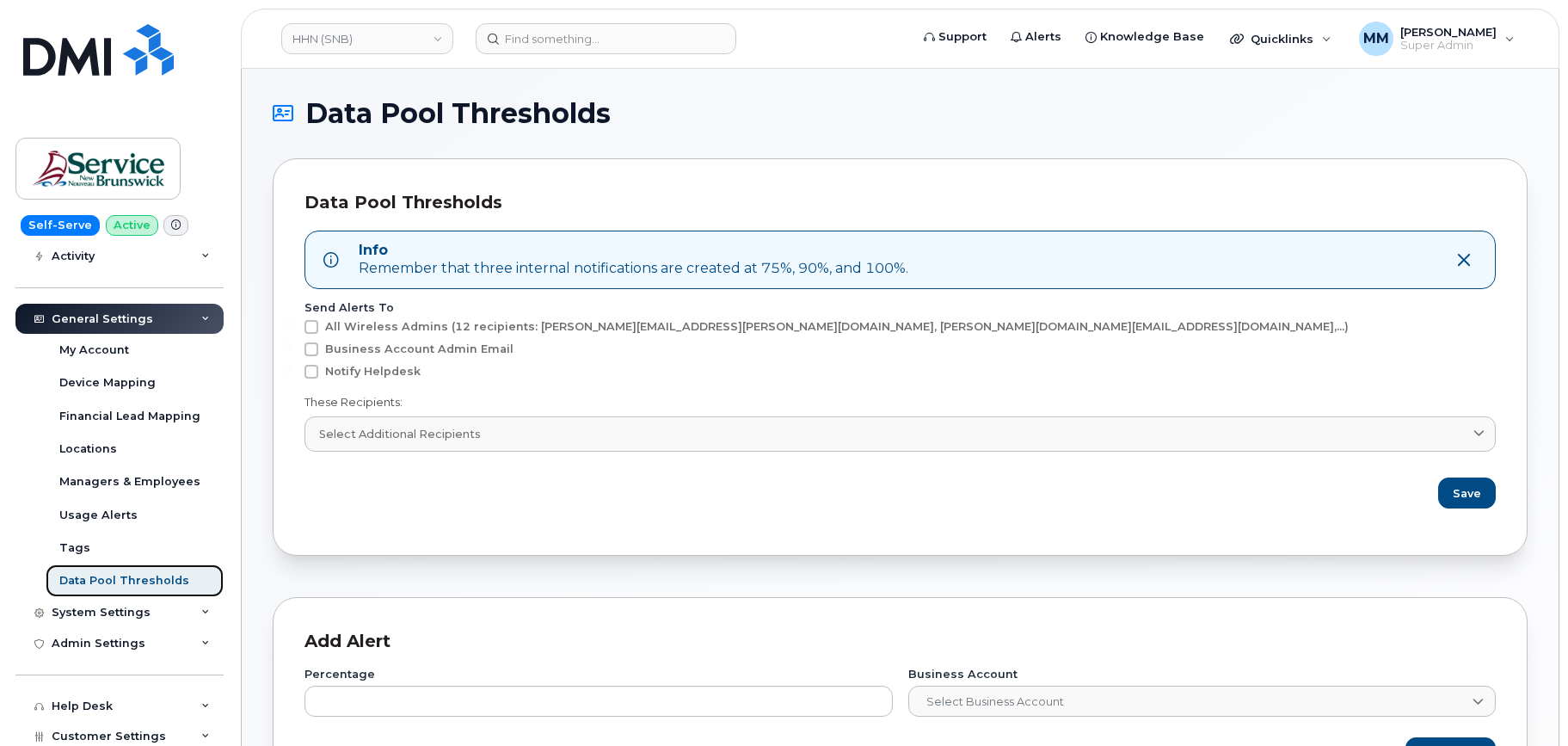
scroll to position [5, 0]
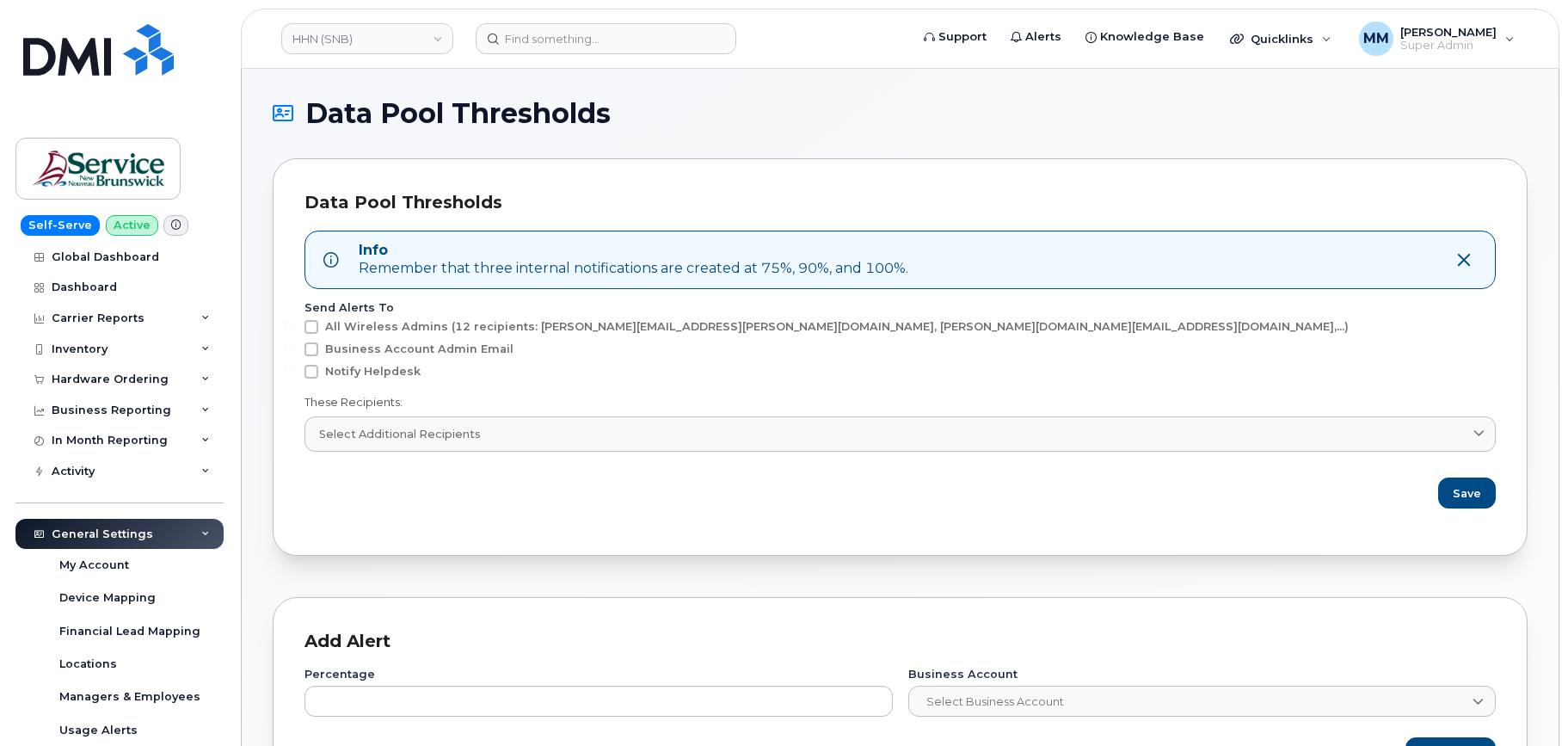
click at [112, 529] on div "General Settings" at bounding box center [102, 534] width 101 height 14
click at [116, 329] on div "Carrier Reports" at bounding box center [119, 318] width 208 height 31
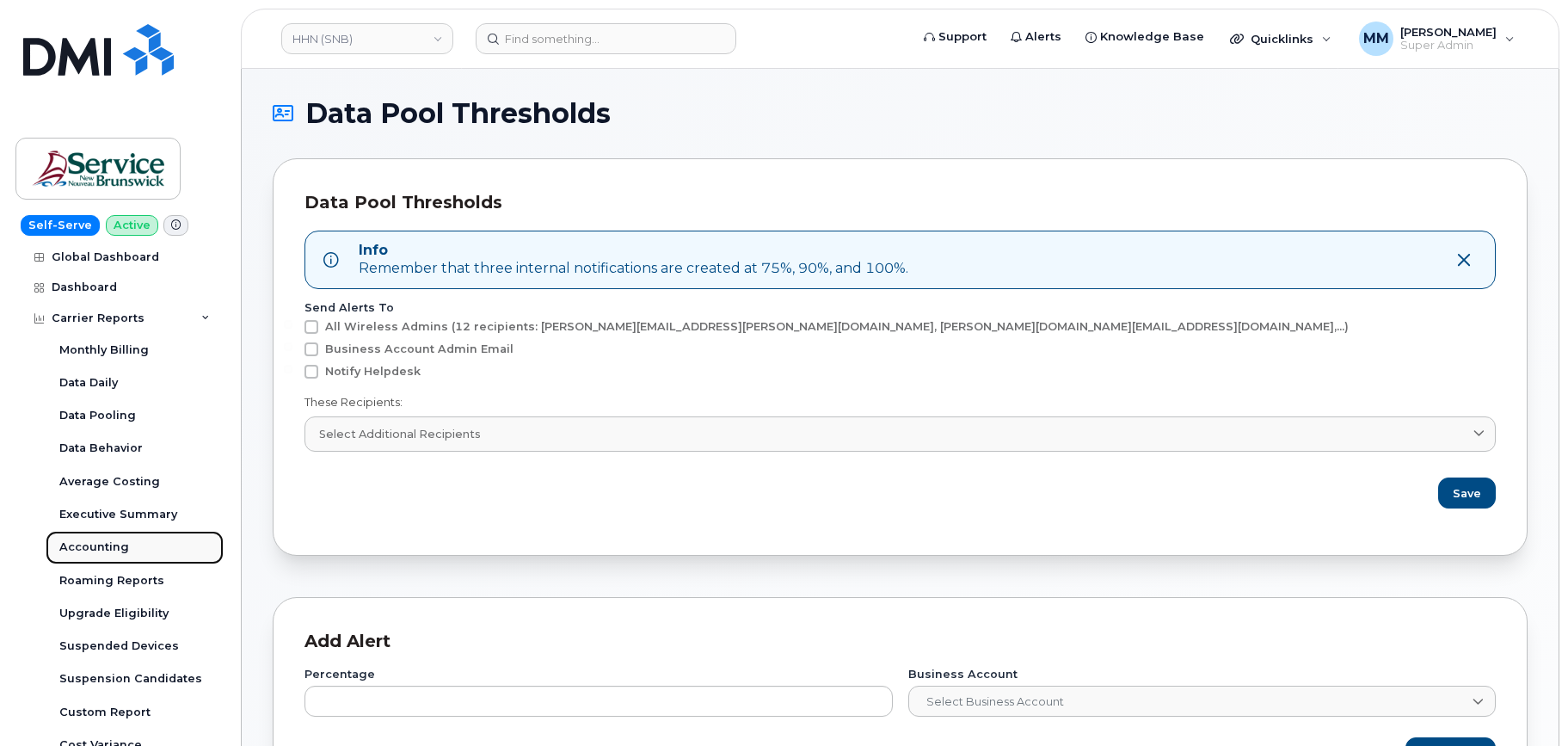
click at [102, 550] on div "Accounting" at bounding box center [94, 547] width 69 height 16
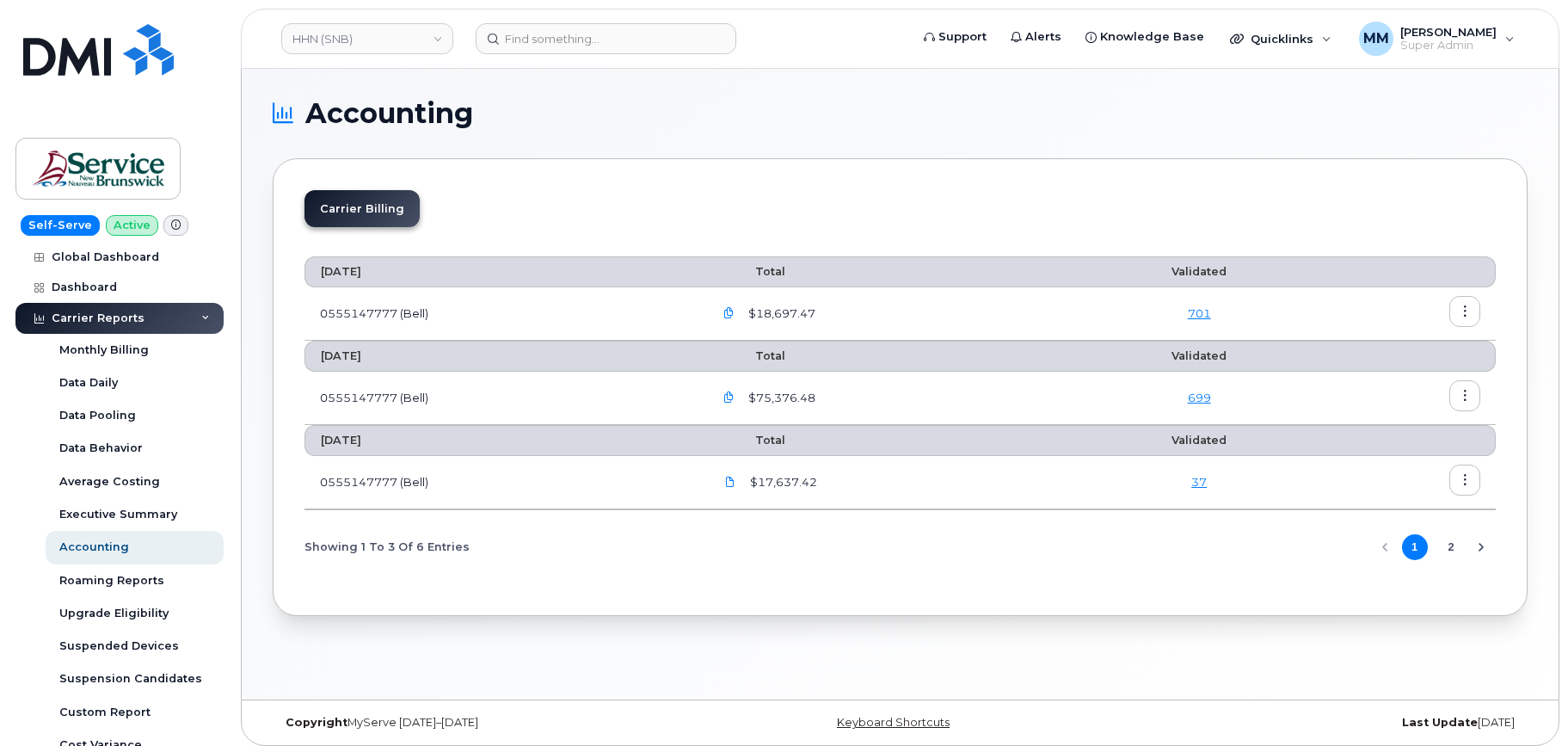
click at [86, 322] on div "Carrier Reports" at bounding box center [98, 318] width 93 height 14
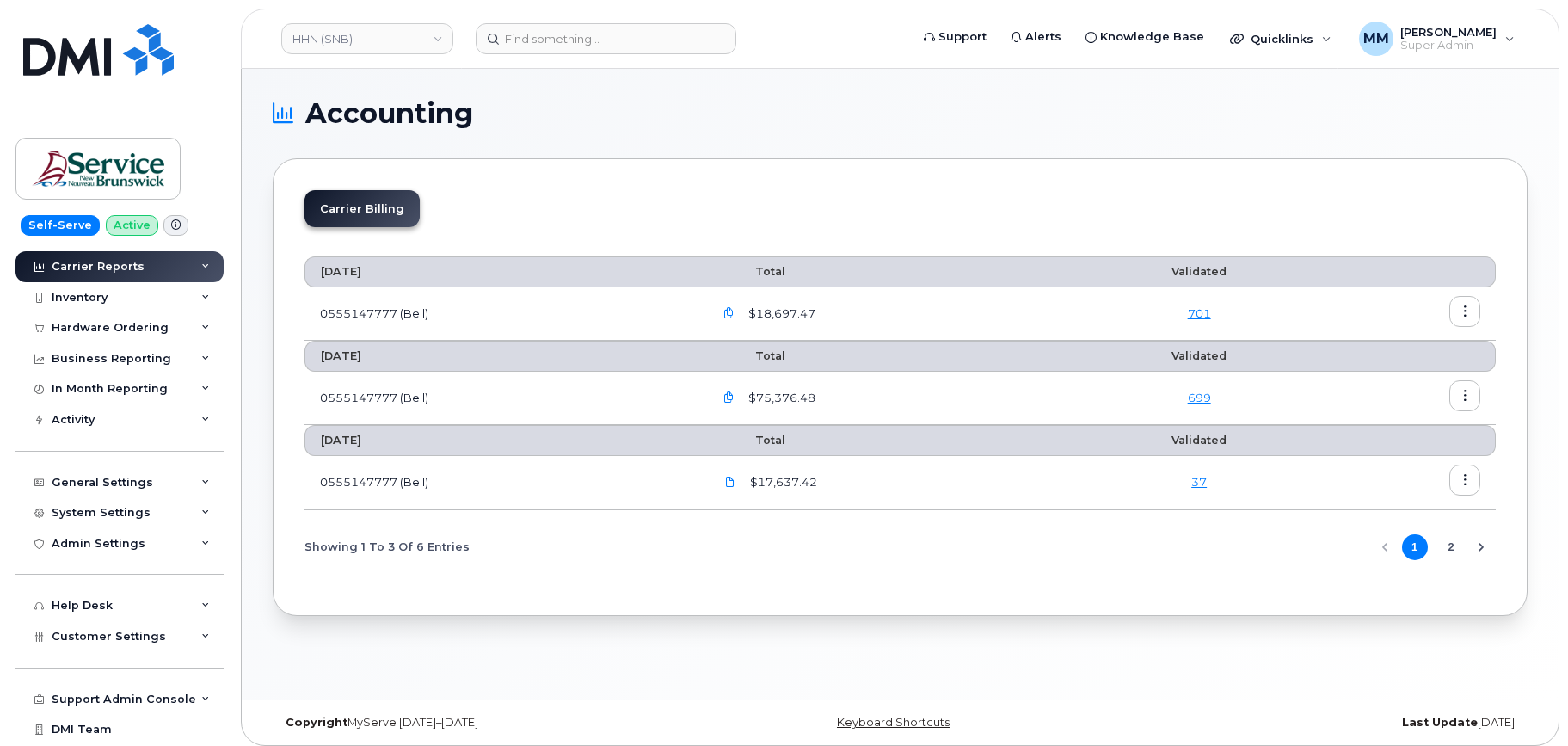
scroll to position [85, 0]
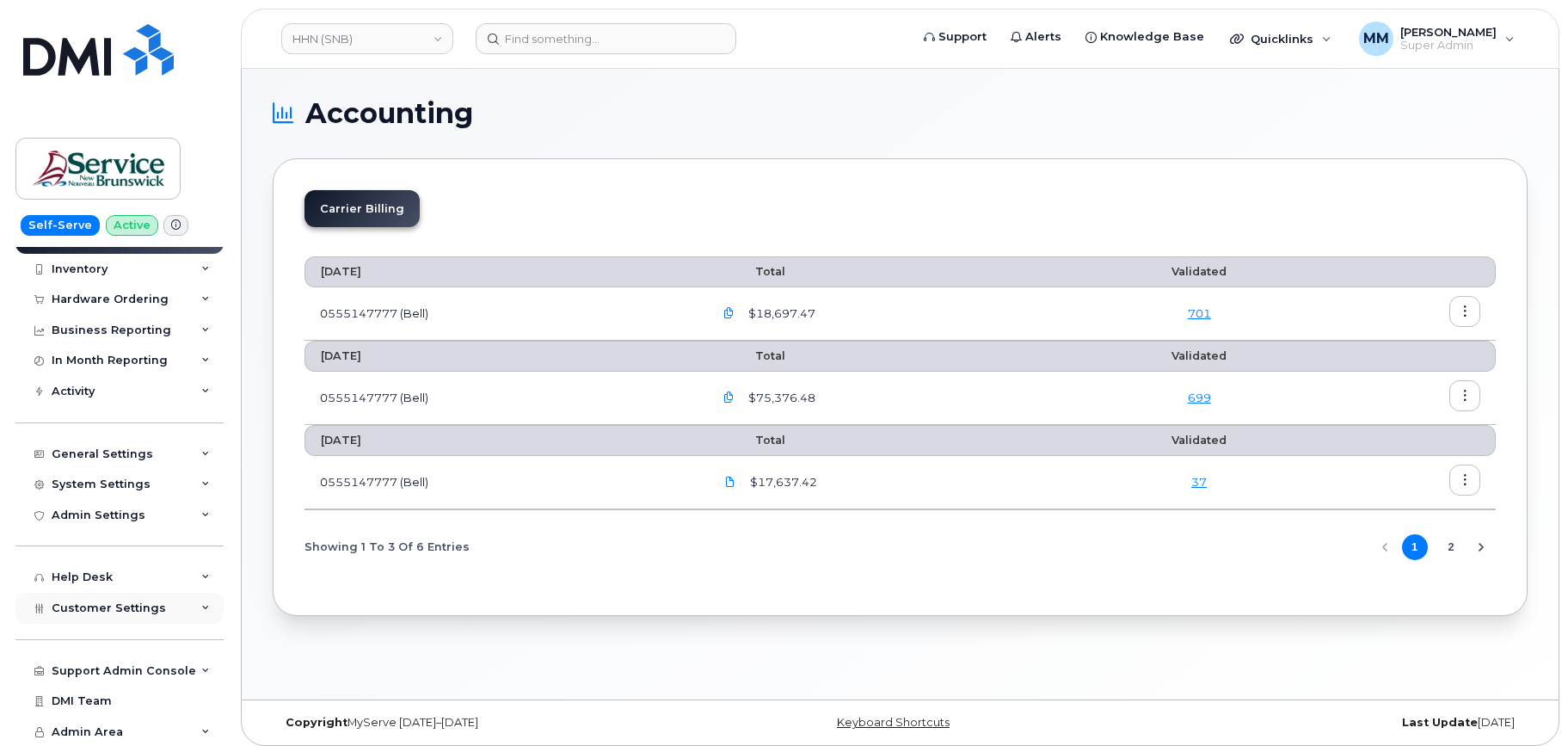
click at [121, 616] on div "Customer Settings" at bounding box center [119, 608] width 208 height 31
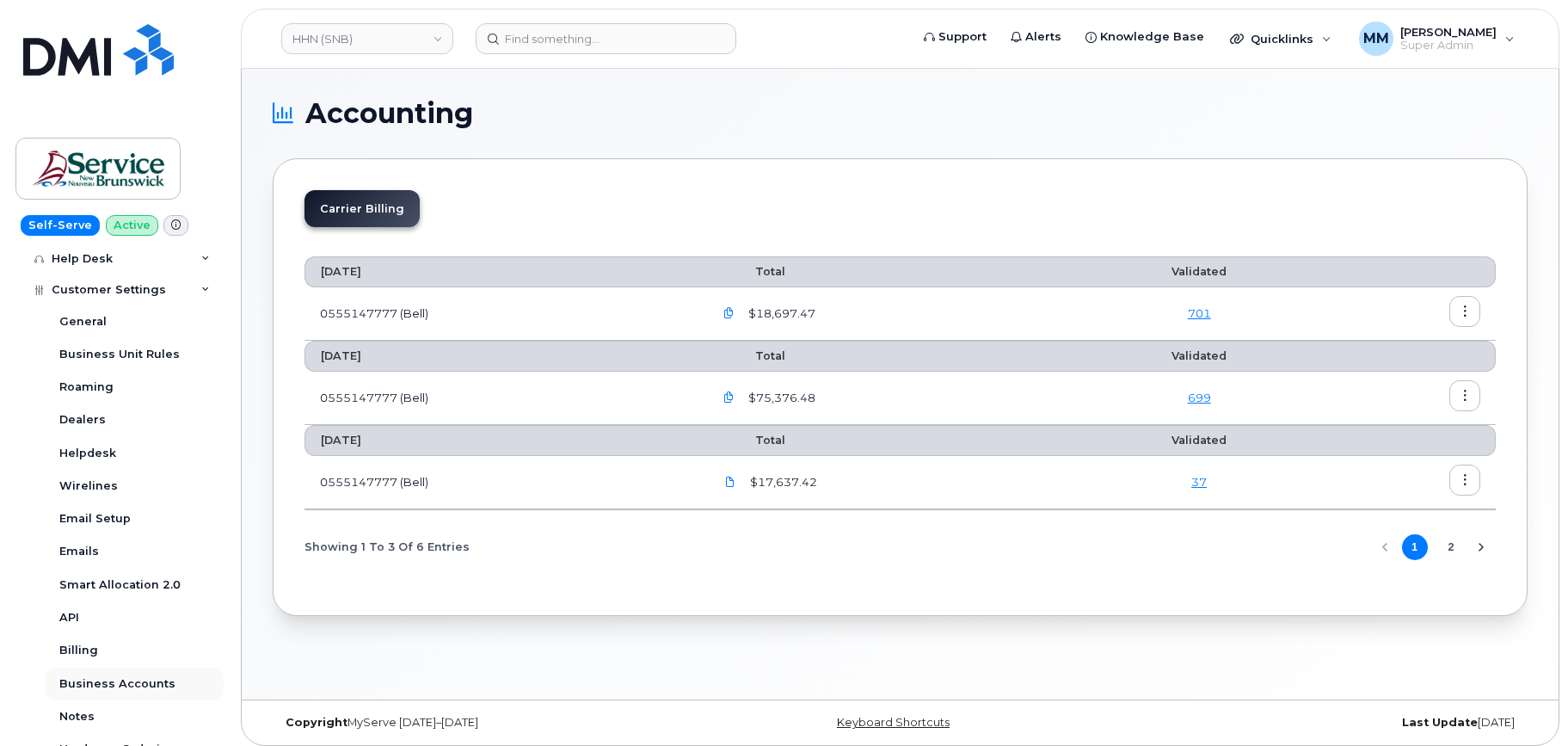
scroll to position [430, 0]
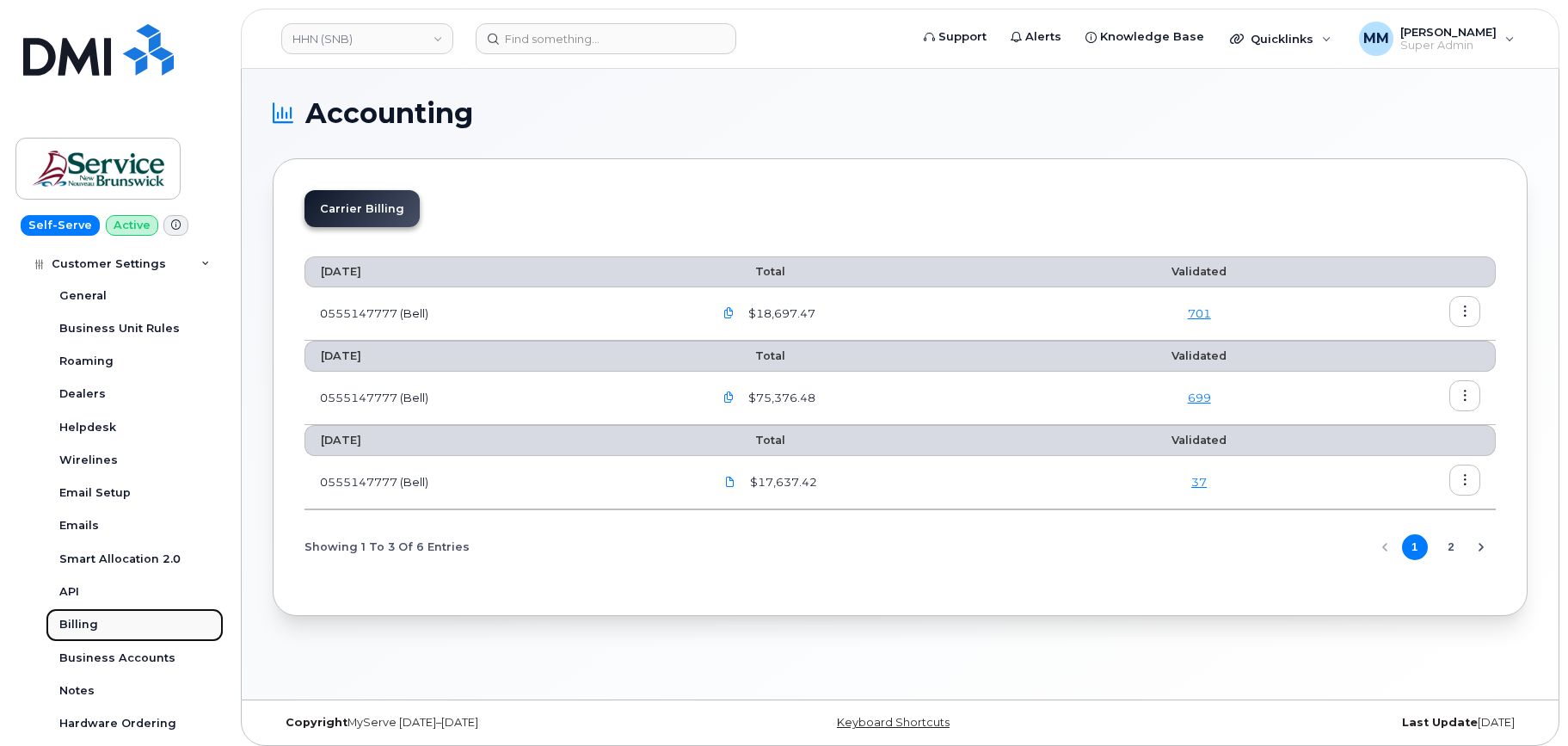
click at [54, 622] on link "Billing" at bounding box center [134, 625] width 178 height 33
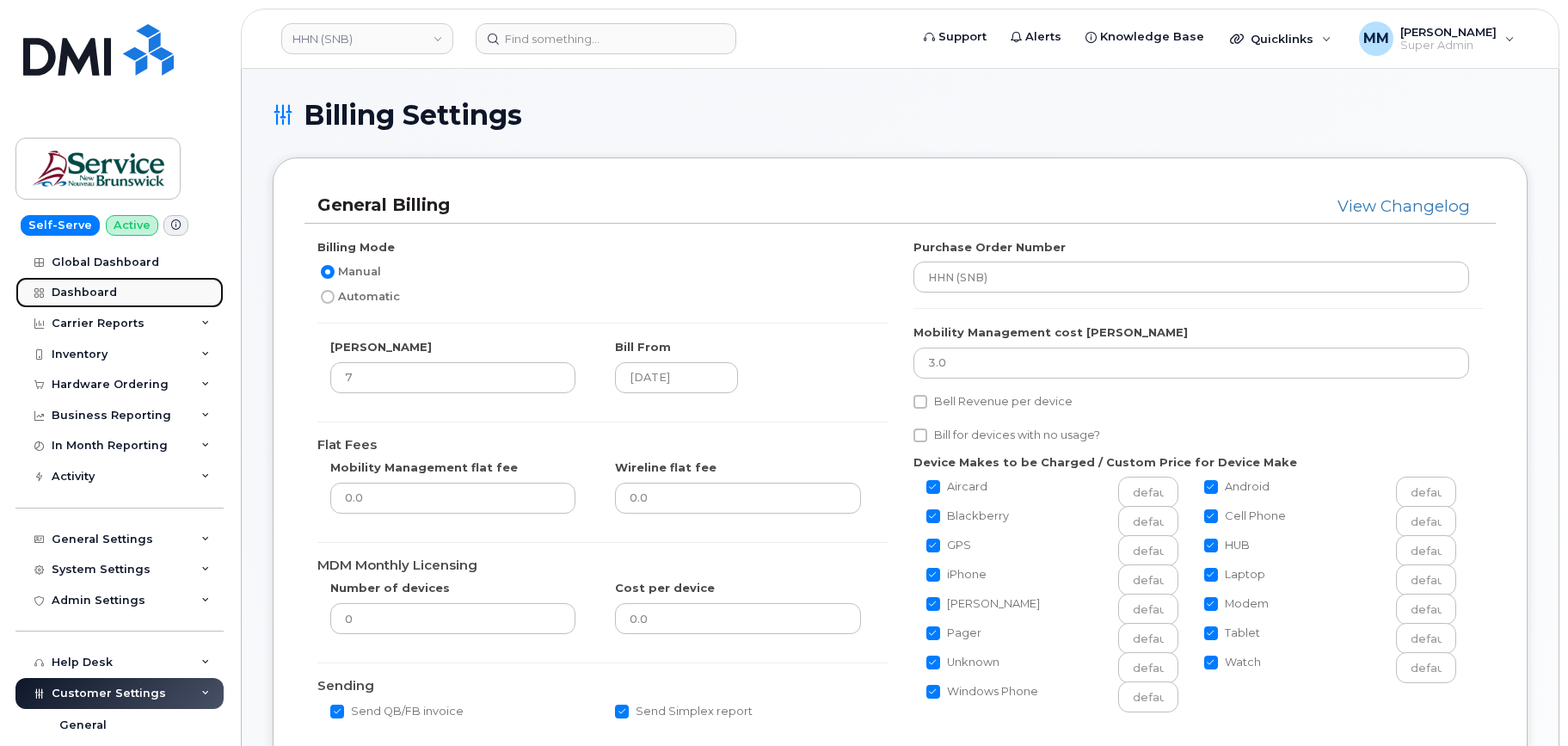
click at [83, 288] on div "Dashboard" at bounding box center [85, 292] width 66 height 14
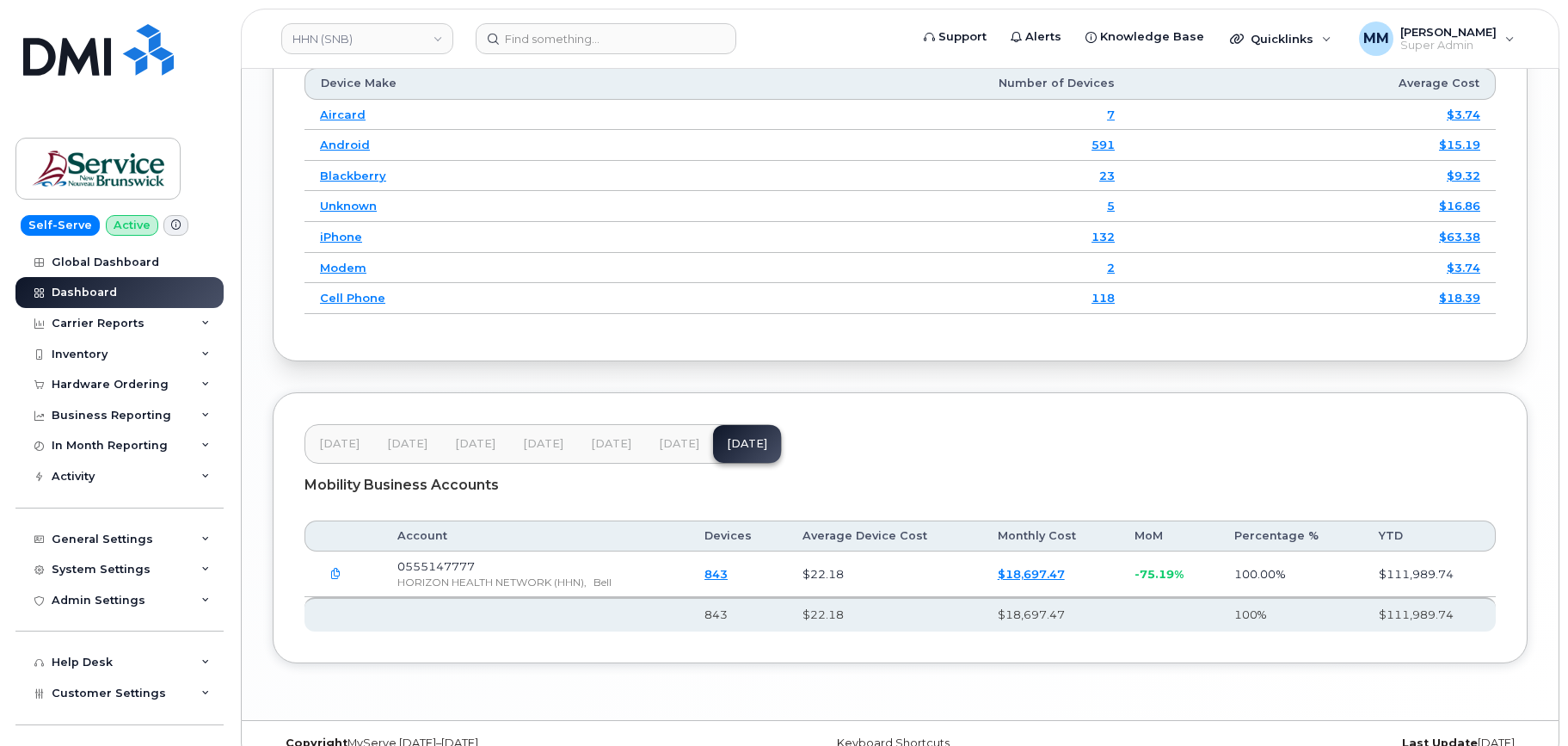
scroll to position [2238, 0]
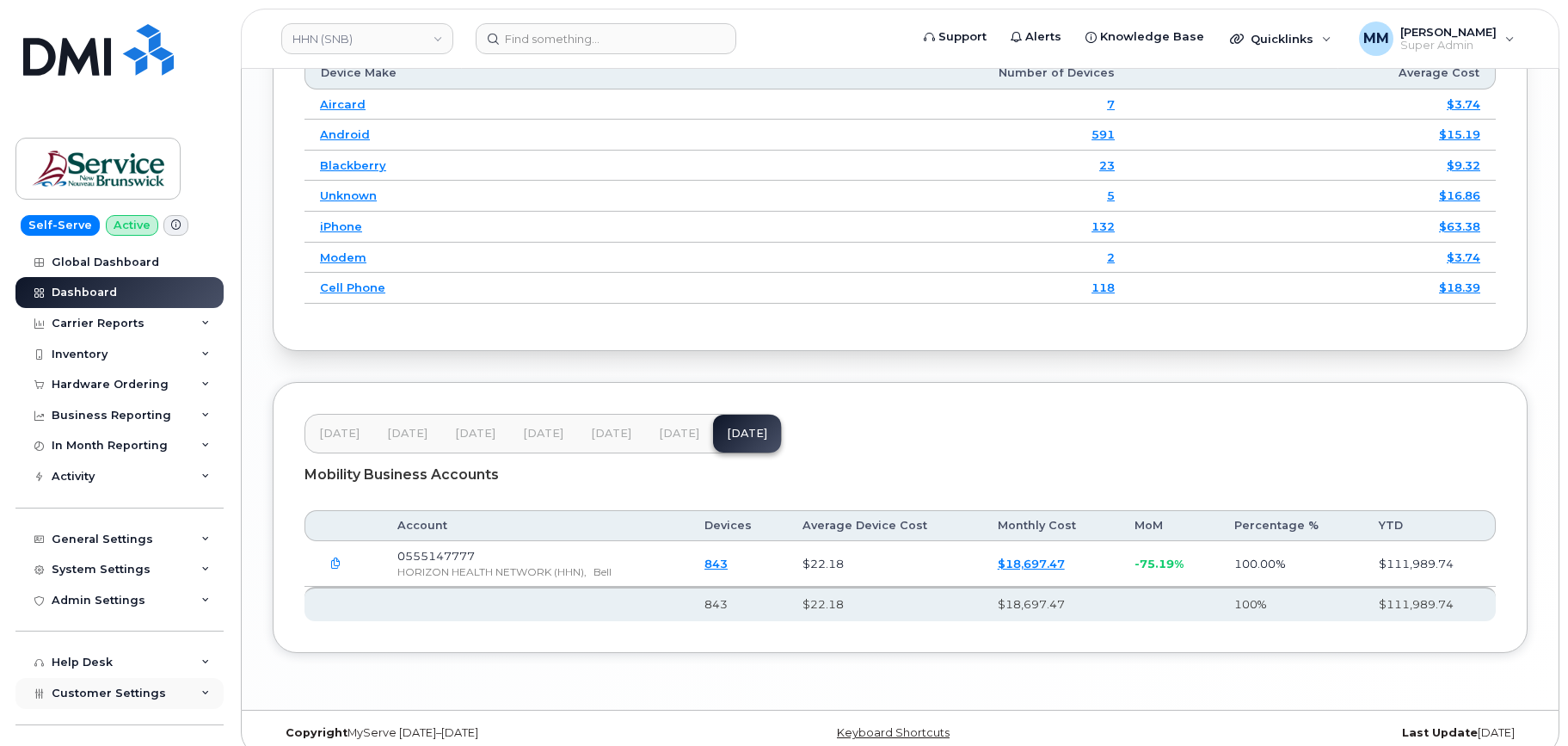
click at [124, 698] on span "Customer Settings" at bounding box center [109, 693] width 115 height 13
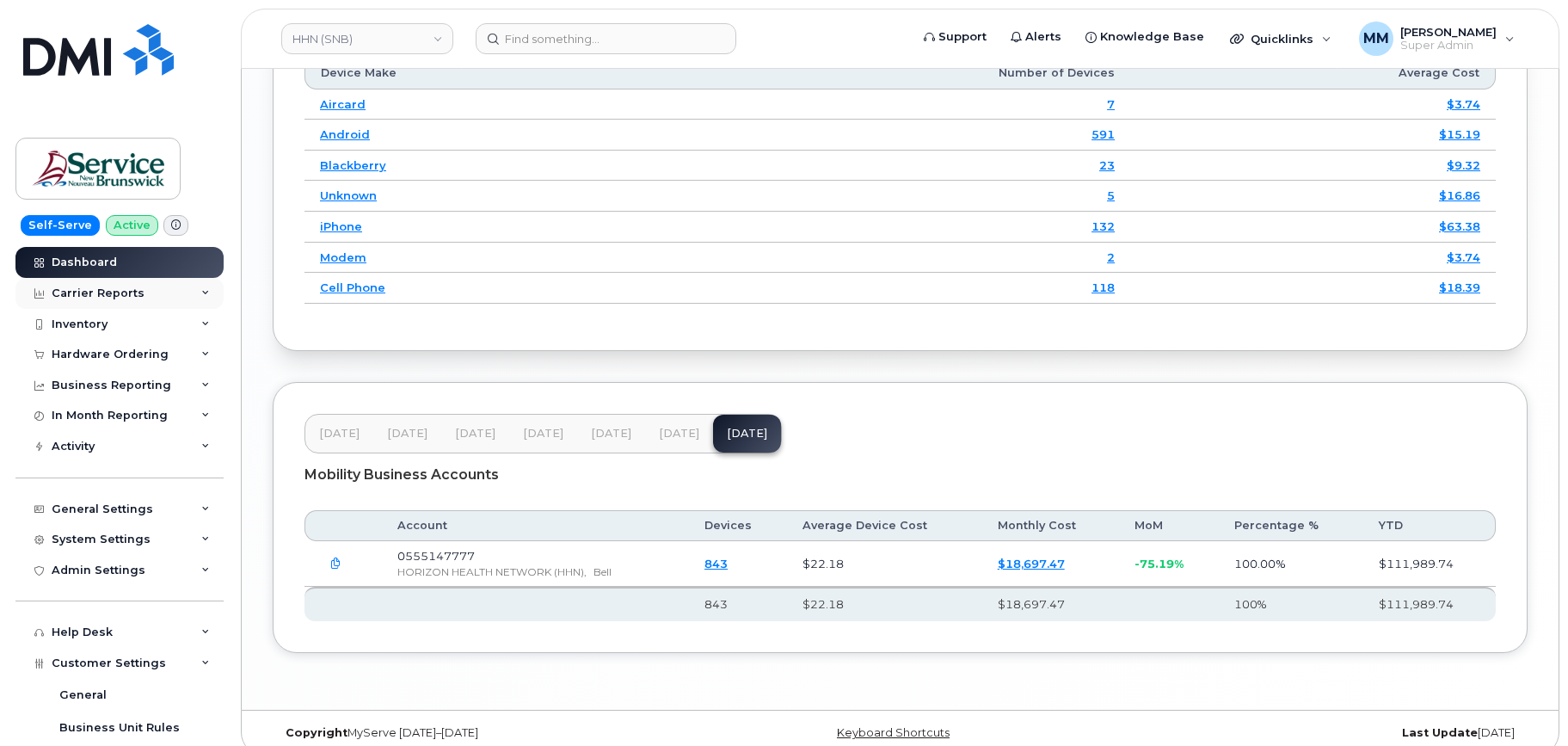
scroll to position [0, 0]
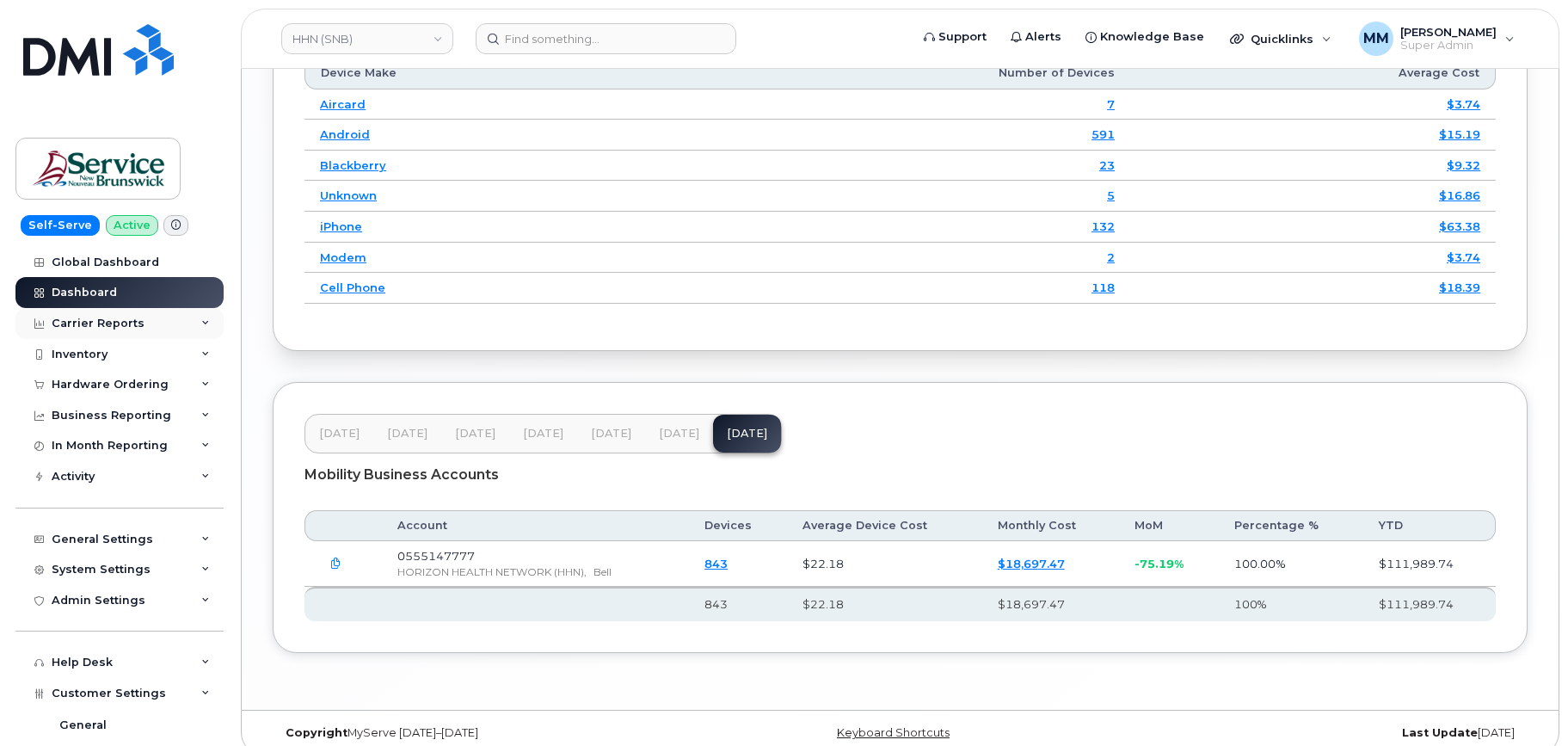
click at [168, 320] on div "Carrier Reports" at bounding box center [119, 324] width 208 height 31
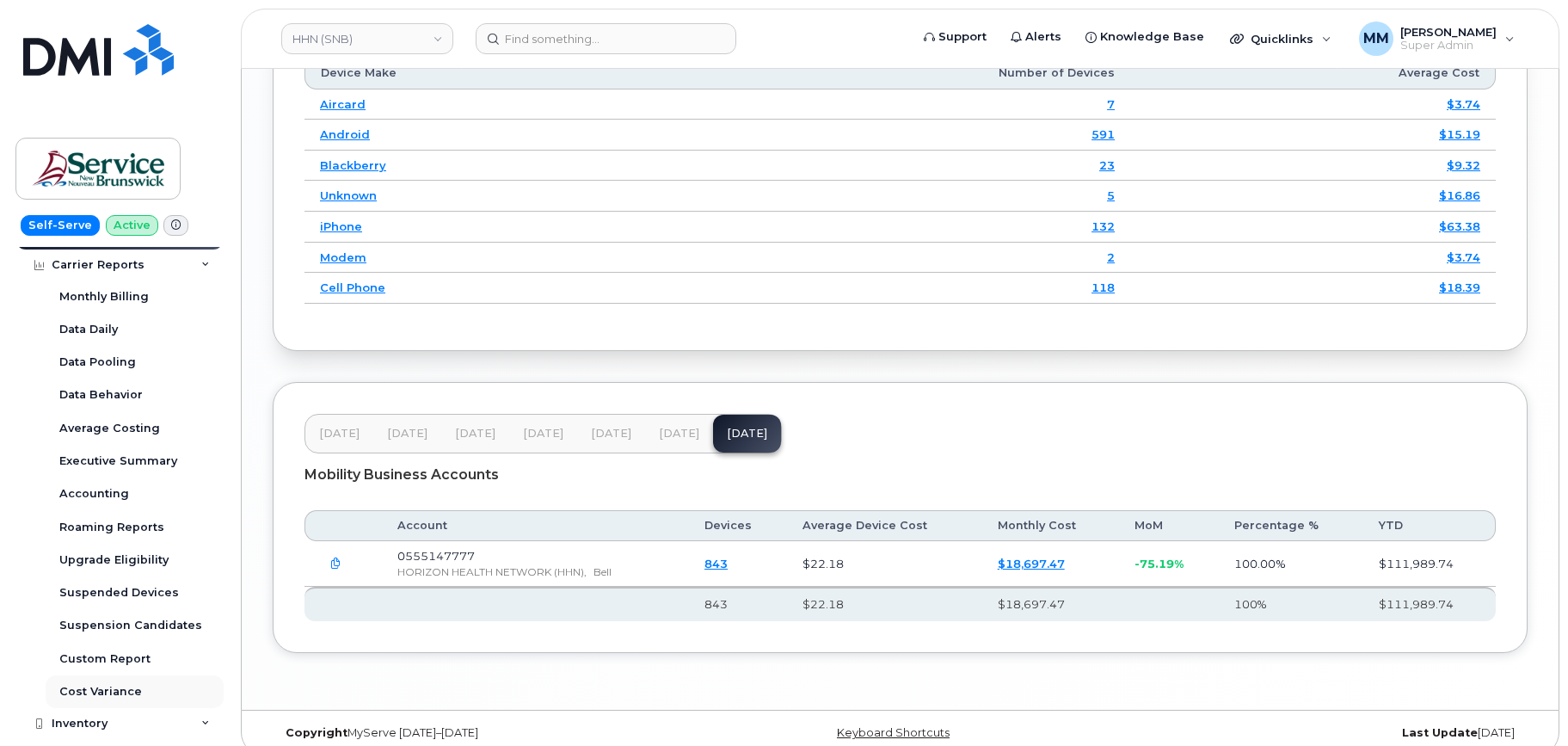
scroll to position [86, 0]
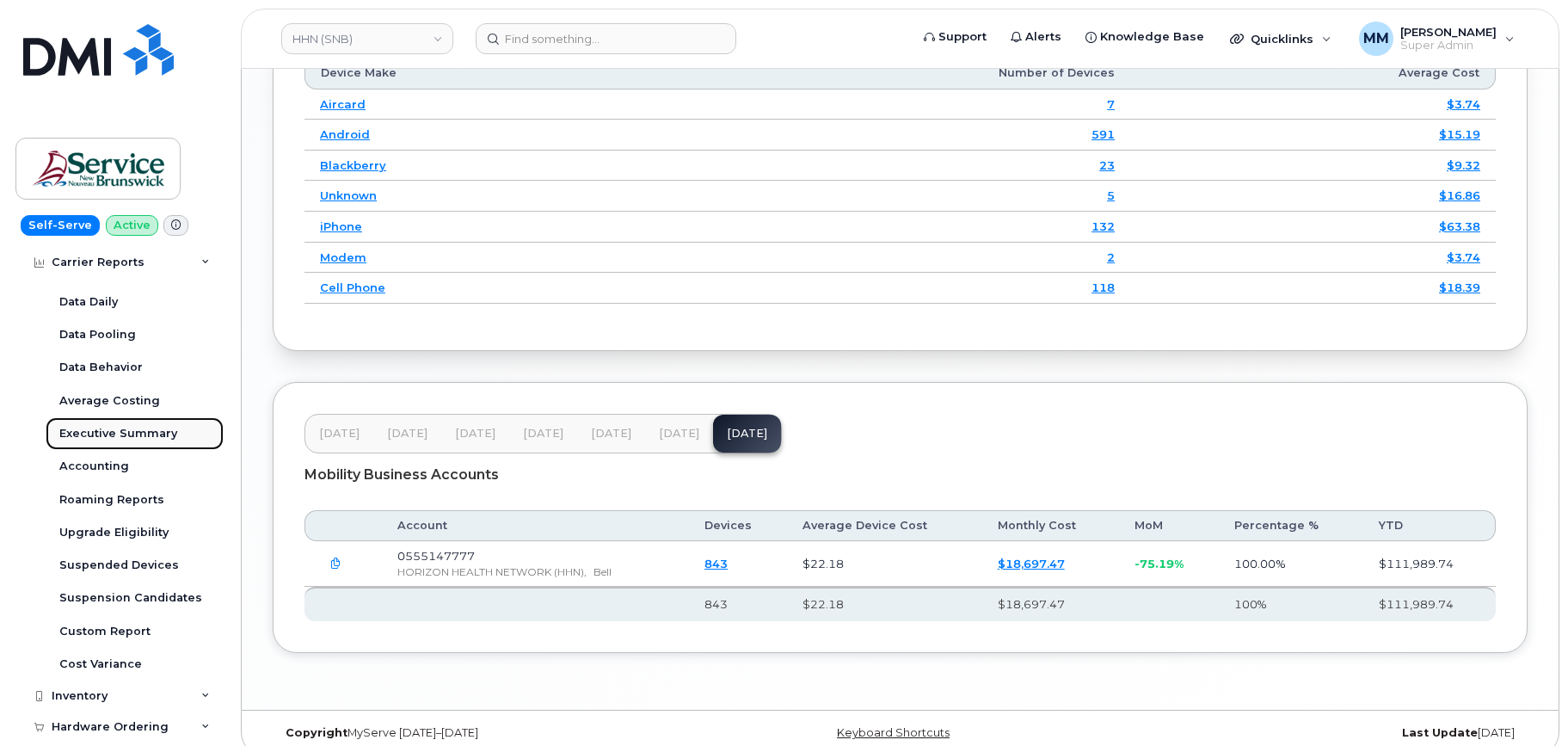
click at [161, 436] on div "Executive Summary" at bounding box center [118, 433] width 118 height 16
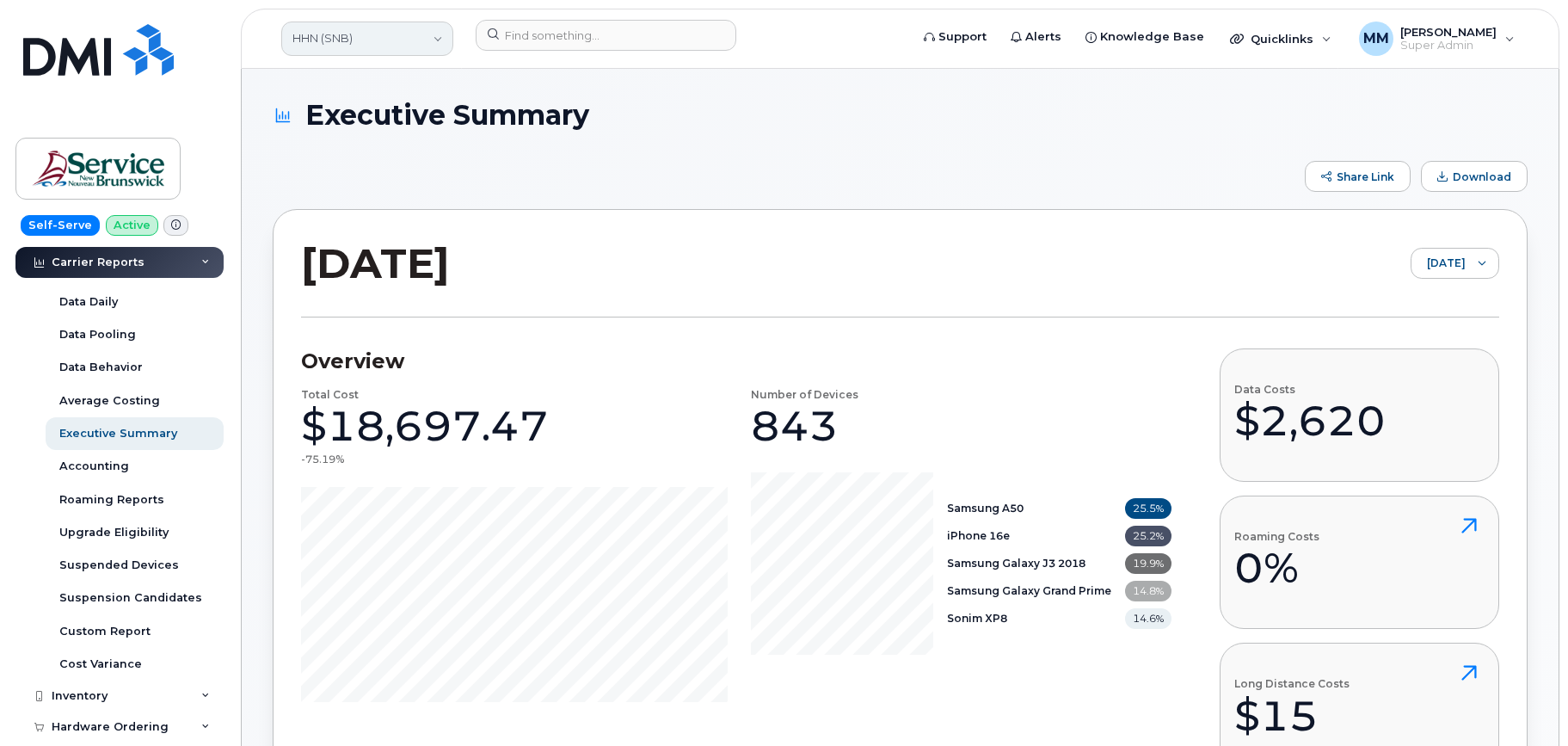
click at [414, 28] on link "HHN (SNB)" at bounding box center [367, 39] width 172 height 35
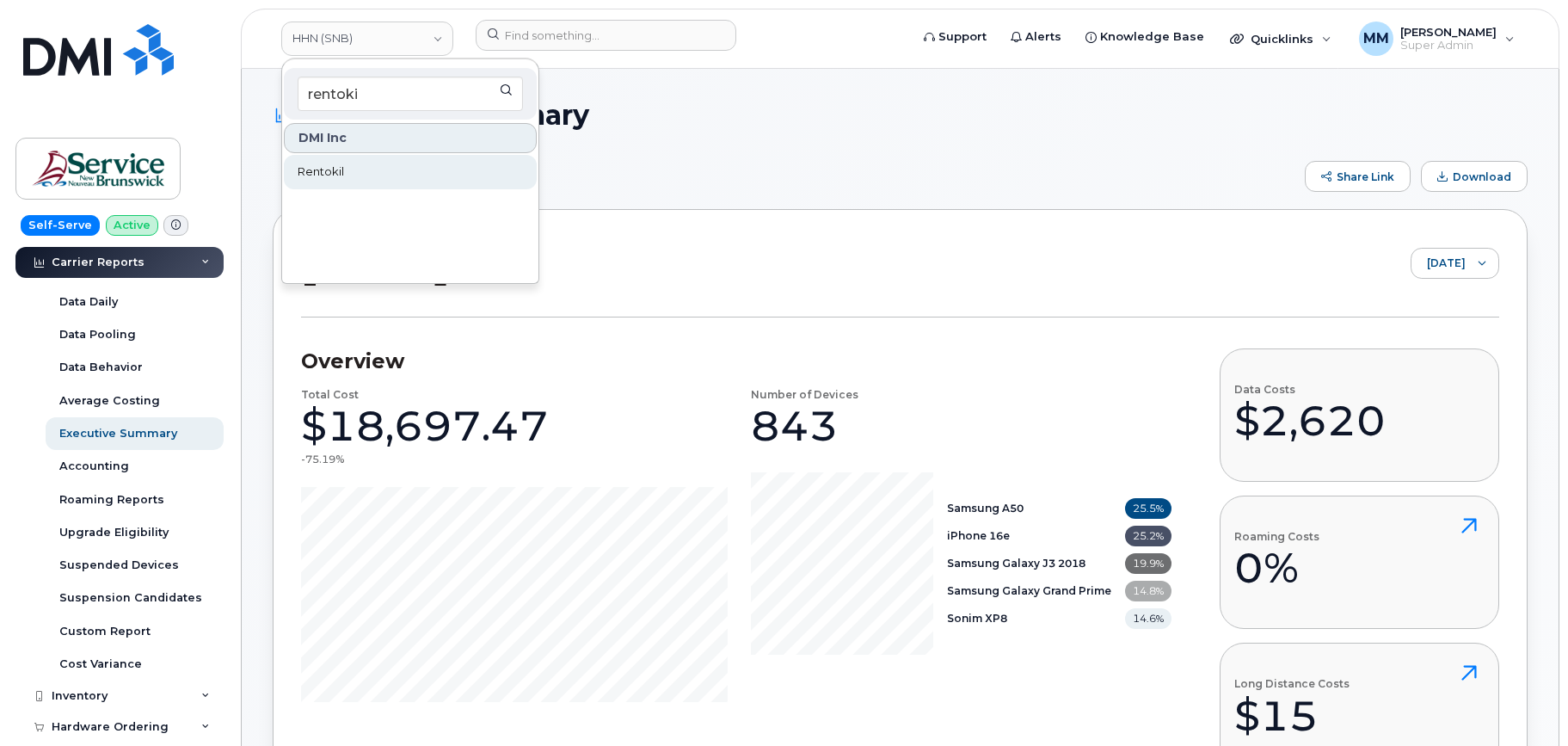
type input "rentoki"
click at [367, 174] on link "Rentokil" at bounding box center [409, 172] width 253 height 35
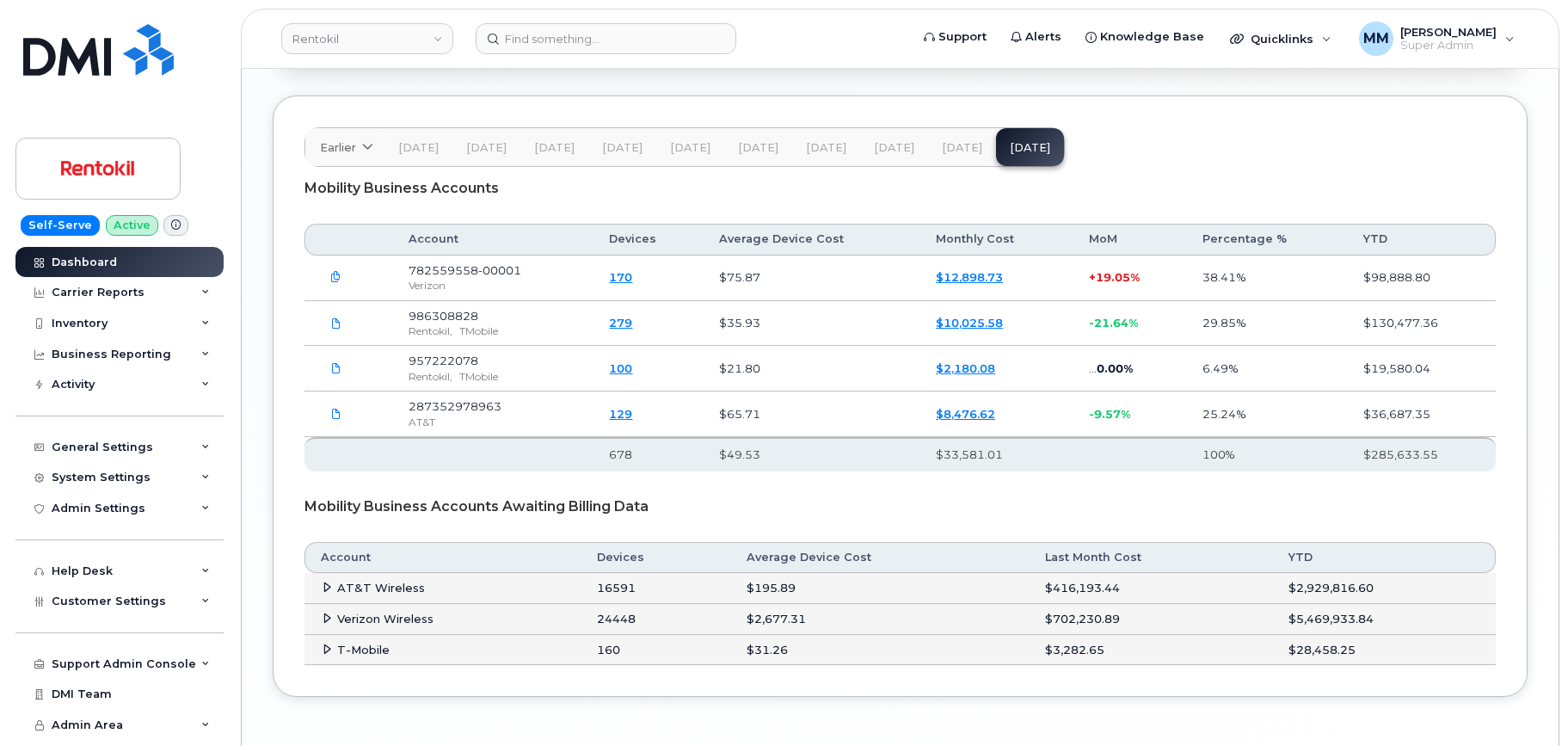
scroll to position [2796, 0]
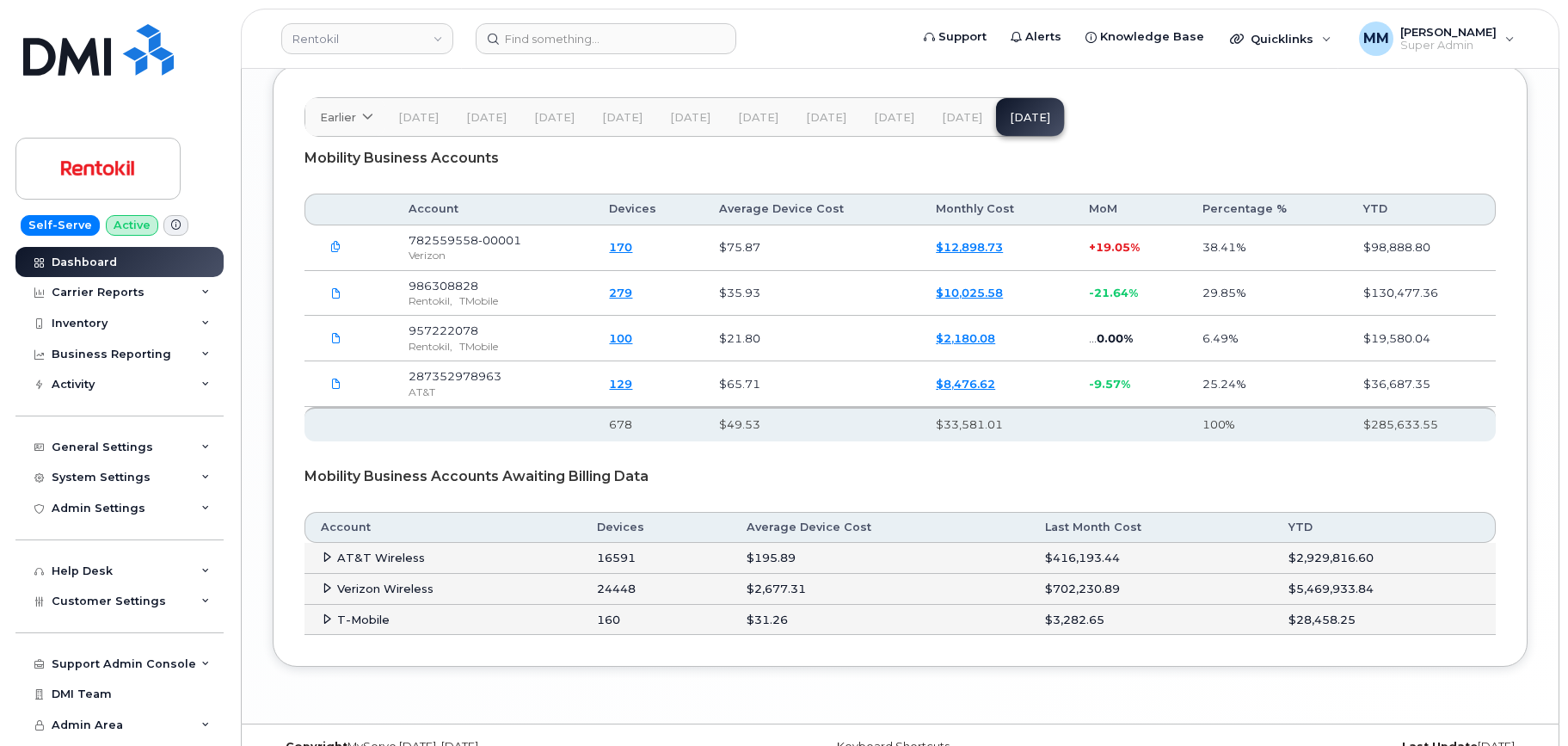
click at [955, 124] on span "[DATE]" at bounding box center [962, 118] width 40 height 14
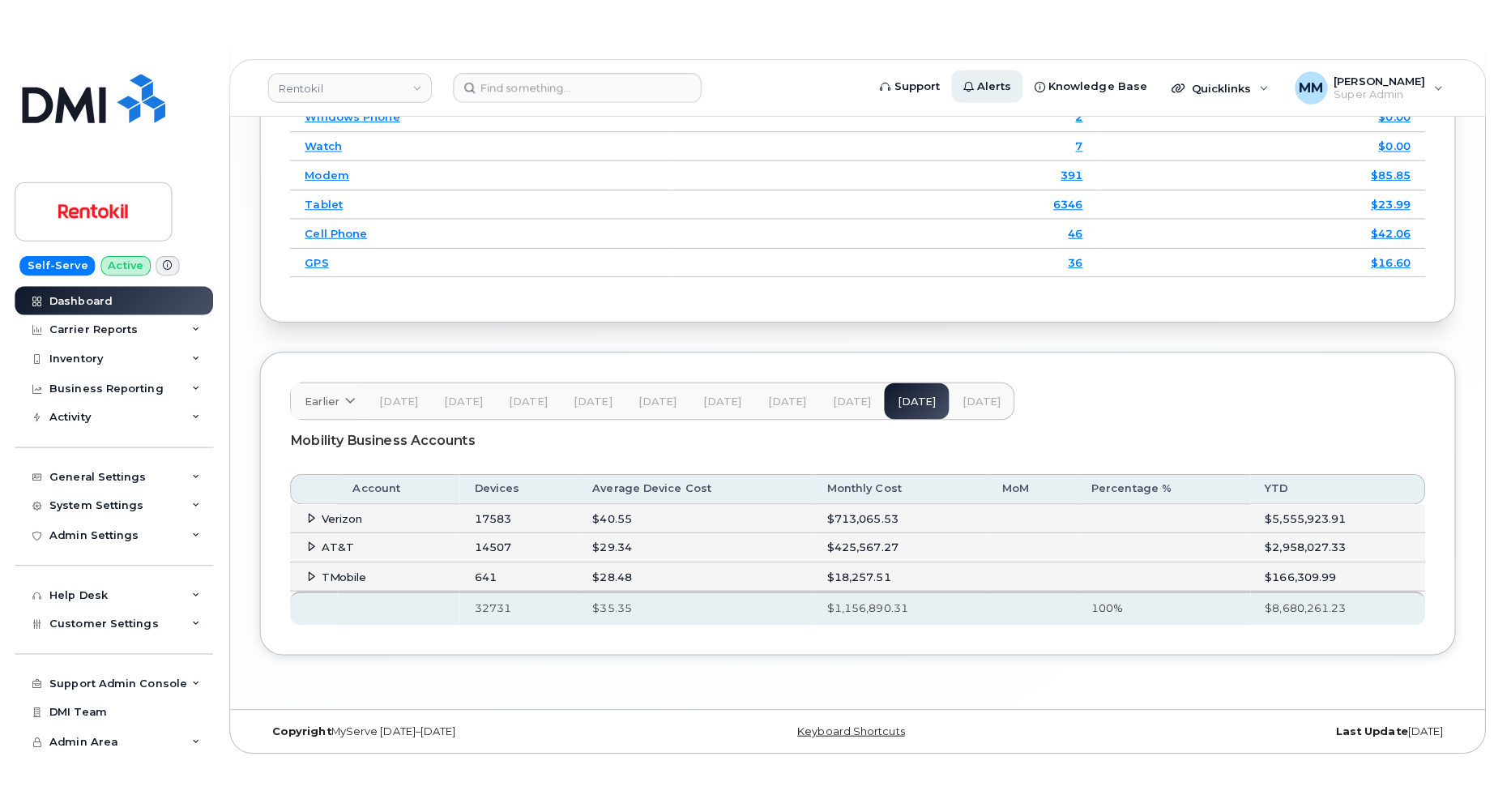
scroll to position [2263, 0]
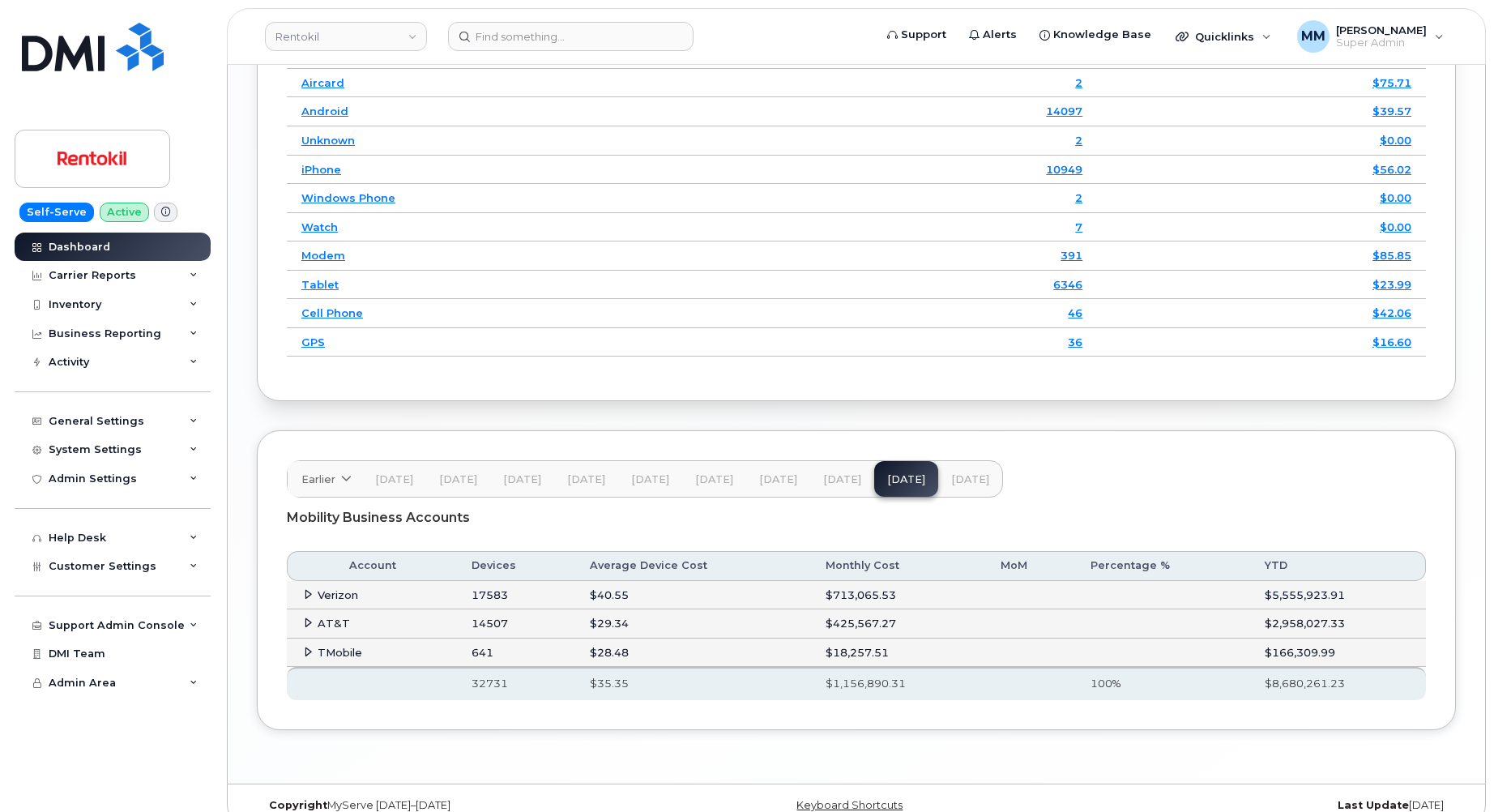
click at [957, 461] on button "[DATE]" at bounding box center [970, 479] width 64 height 36
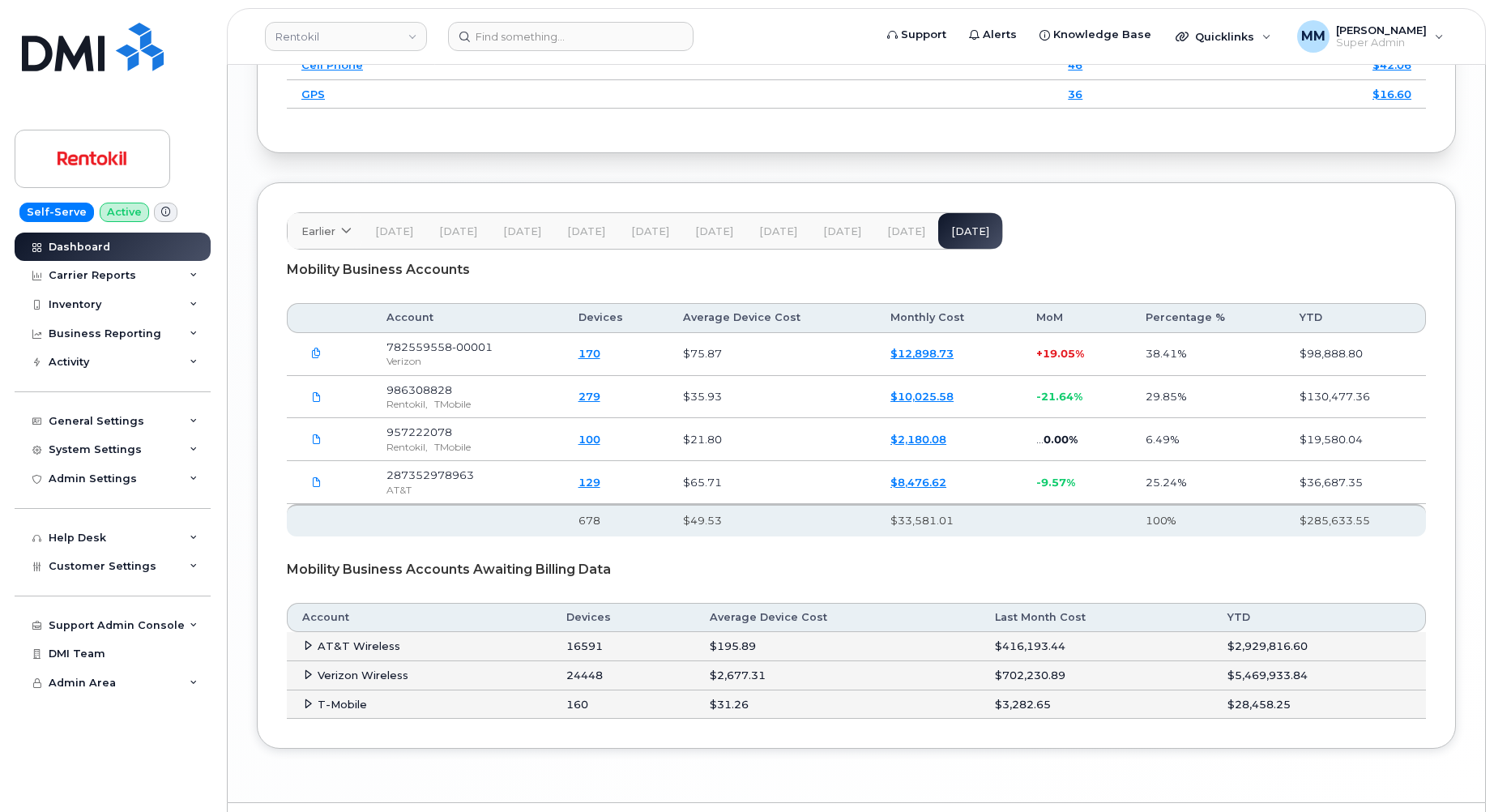
scroll to position [2530, 0]
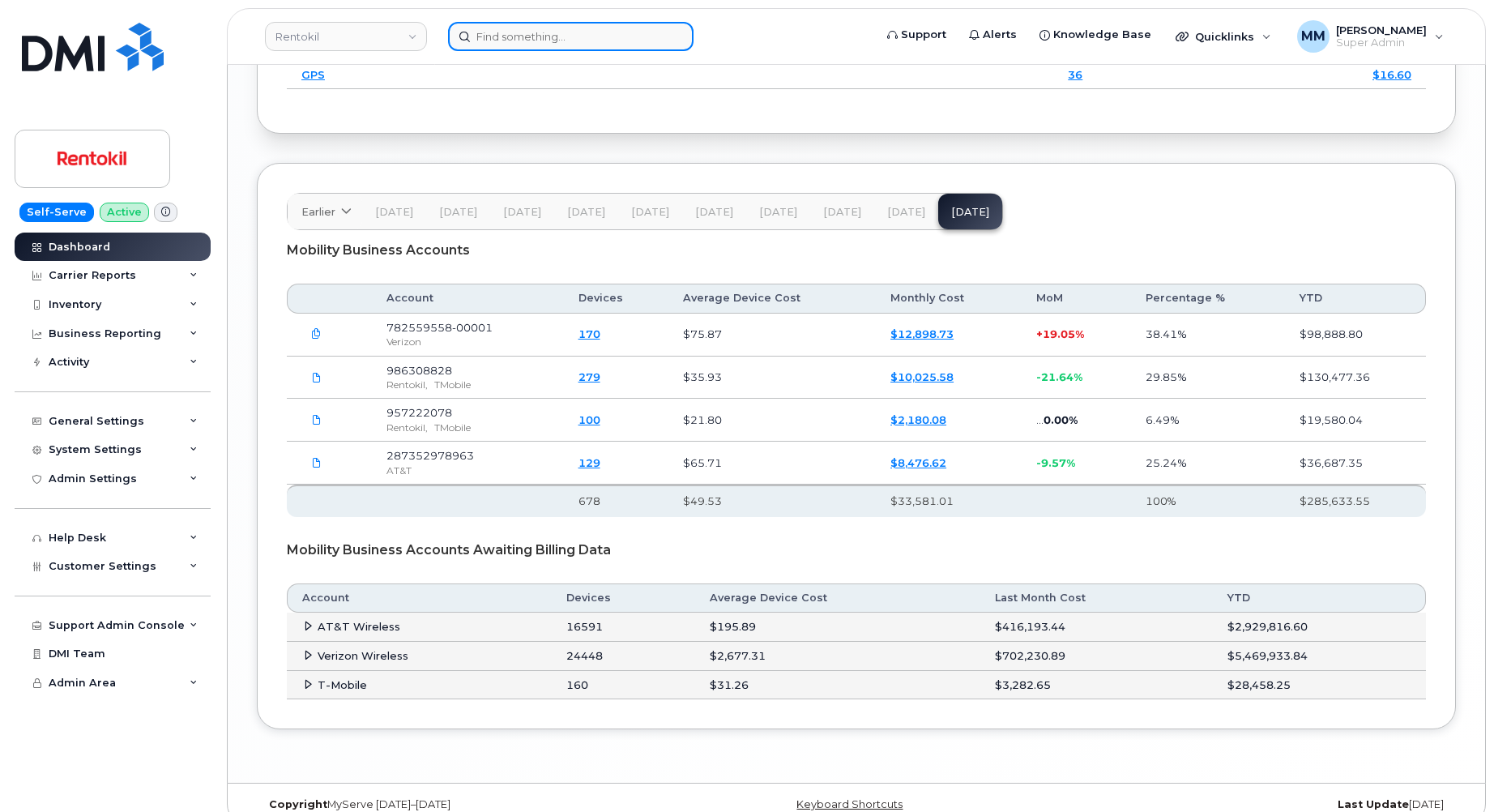
click at [525, 36] on input at bounding box center [571, 36] width 246 height 29
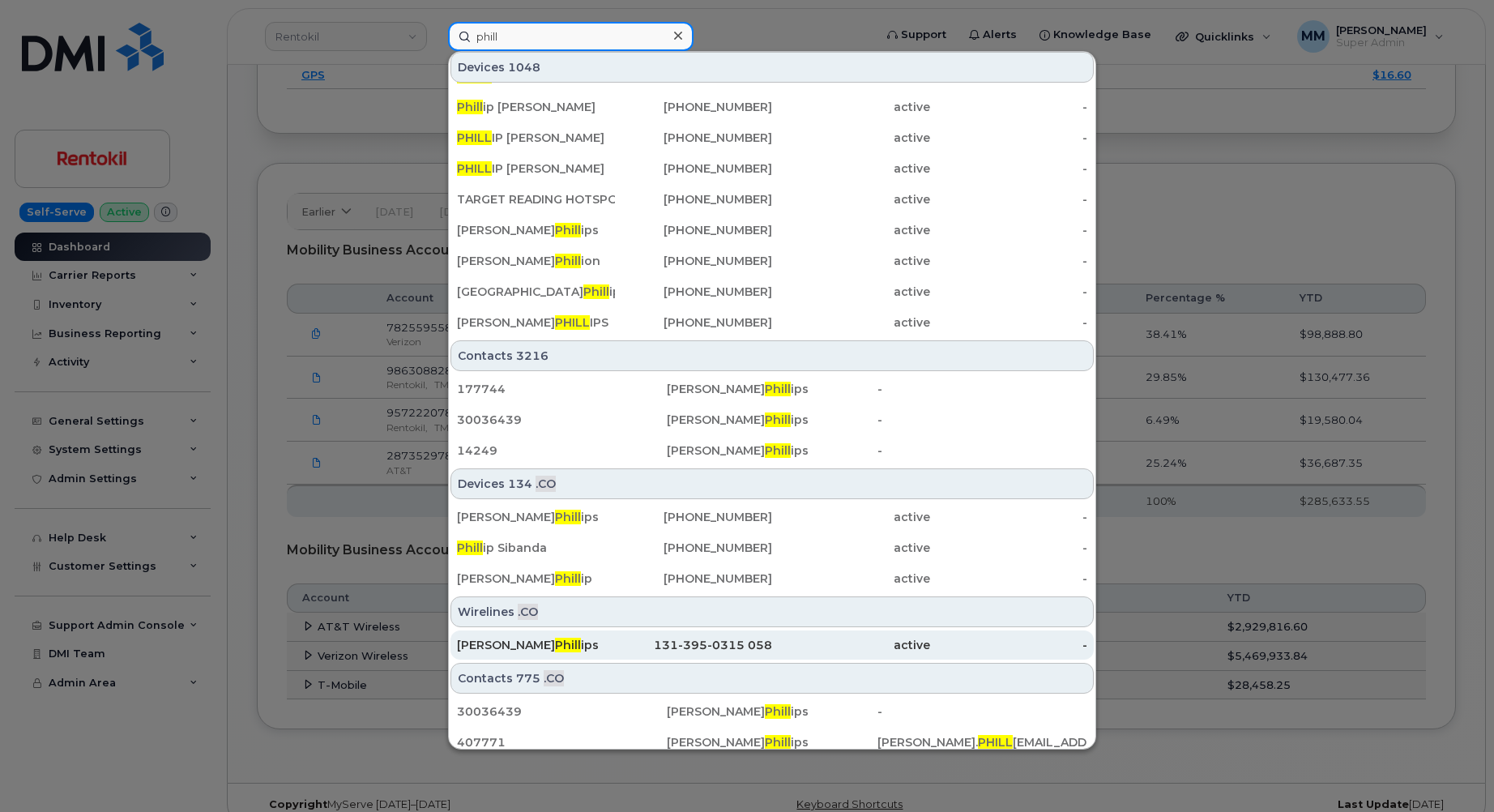
scroll to position [405, 0]
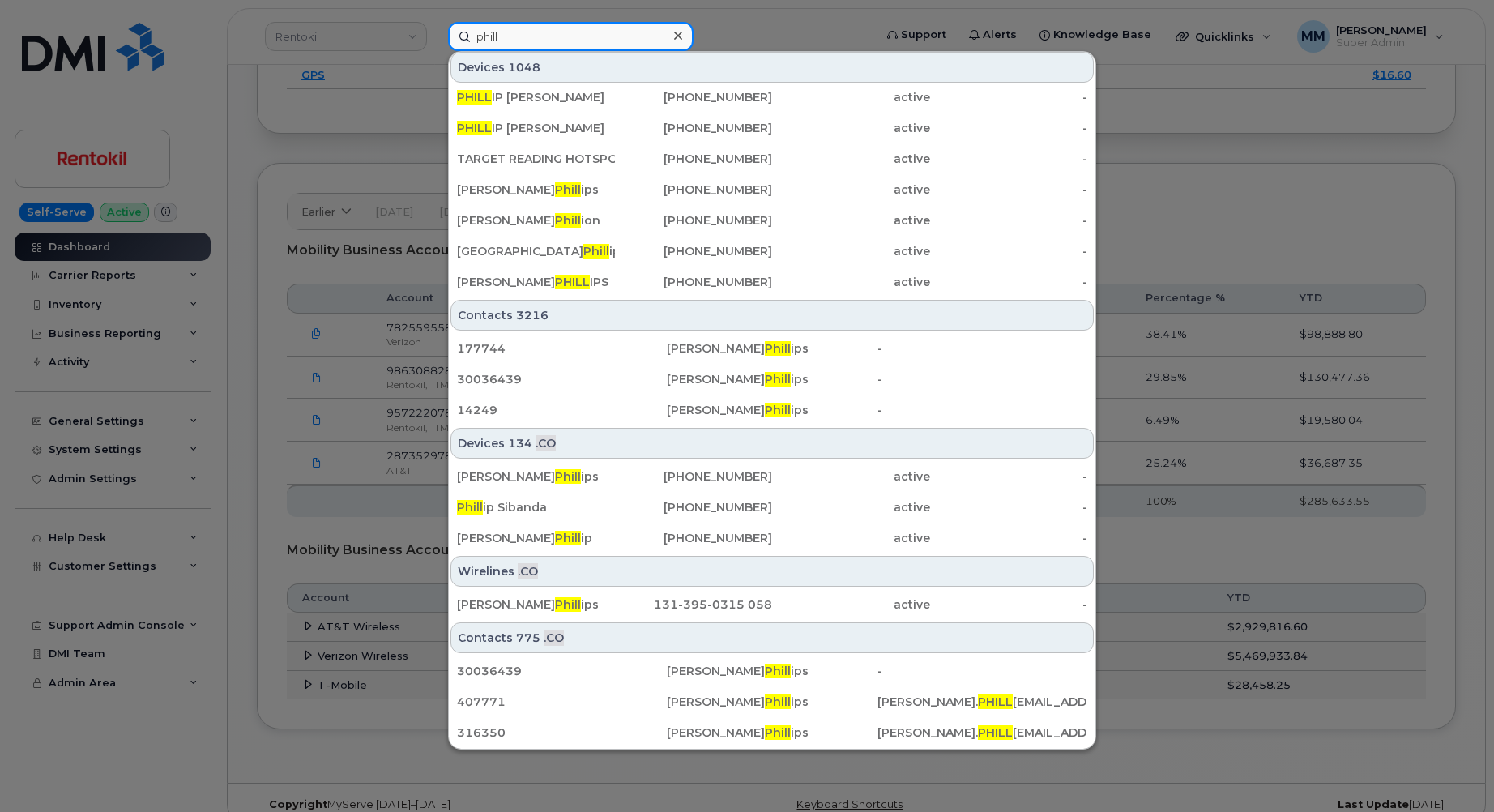
type input "phill"
click at [681, 35] on icon at bounding box center [677, 35] width 8 height 13
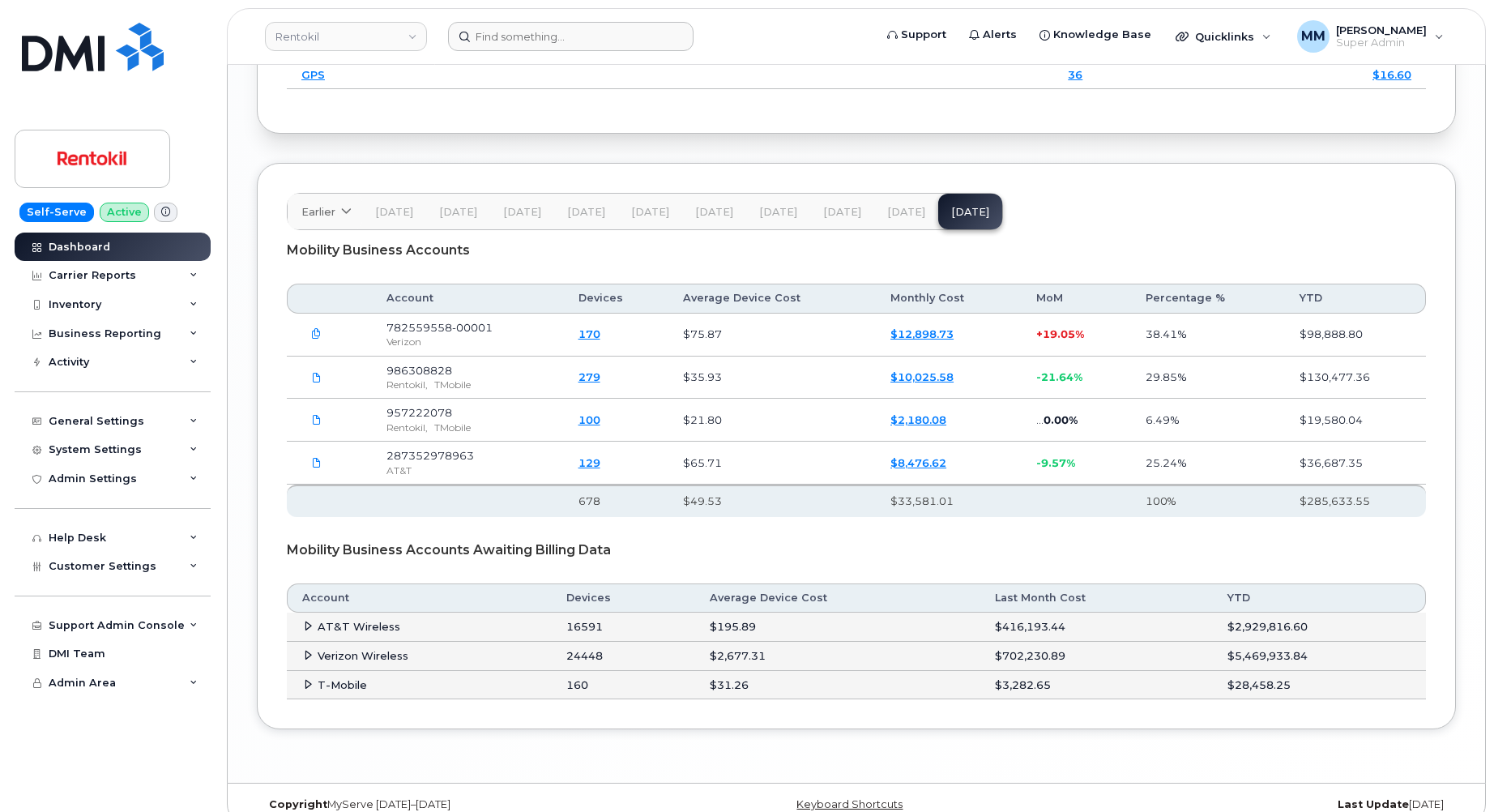
scroll to position [2514, 0]
